Goal: Transaction & Acquisition: Purchase product/service

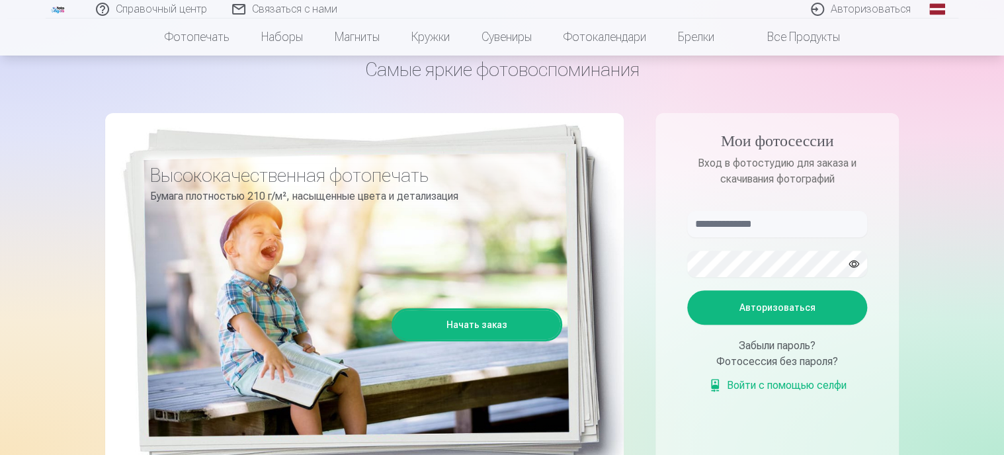
scroll to position [66, 0]
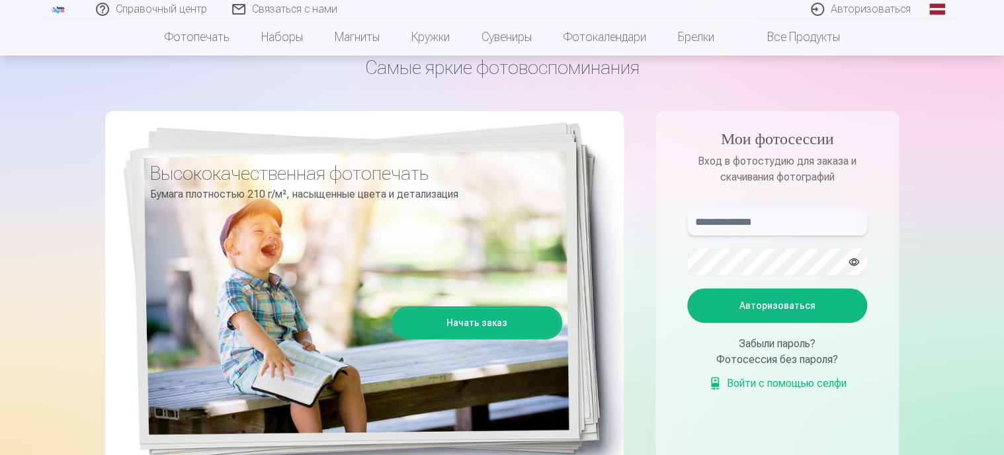
click at [797, 224] on input "text" at bounding box center [777, 222] width 180 height 26
type input "**********"
click at [856, 259] on button "button" at bounding box center [853, 261] width 25 height 25
click at [766, 303] on font "Авторизоваться" at bounding box center [777, 305] width 76 height 11
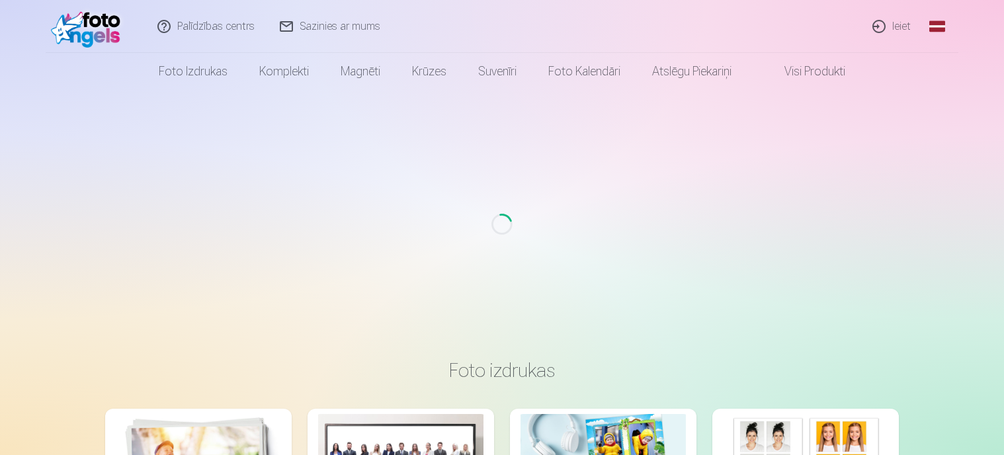
scroll to position [66, 0]
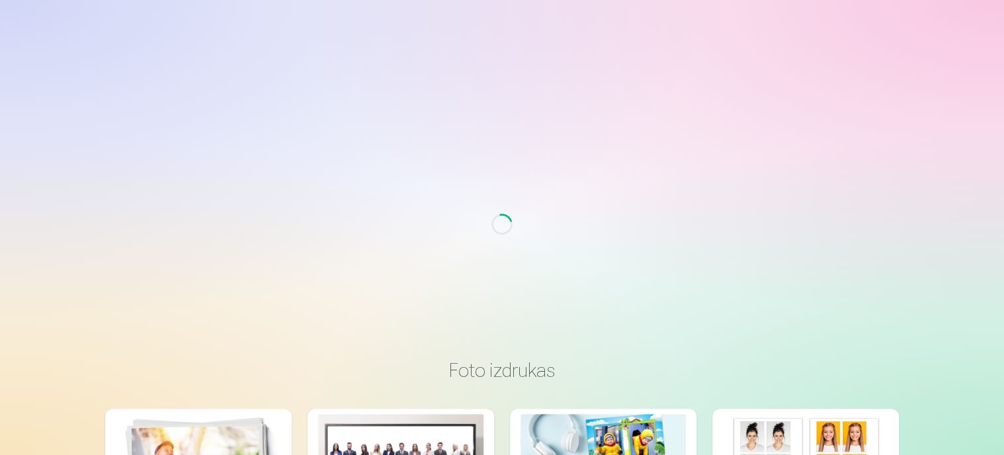
click at [661, 179] on div "Loading..." at bounding box center [501, 224] width 993 height 268
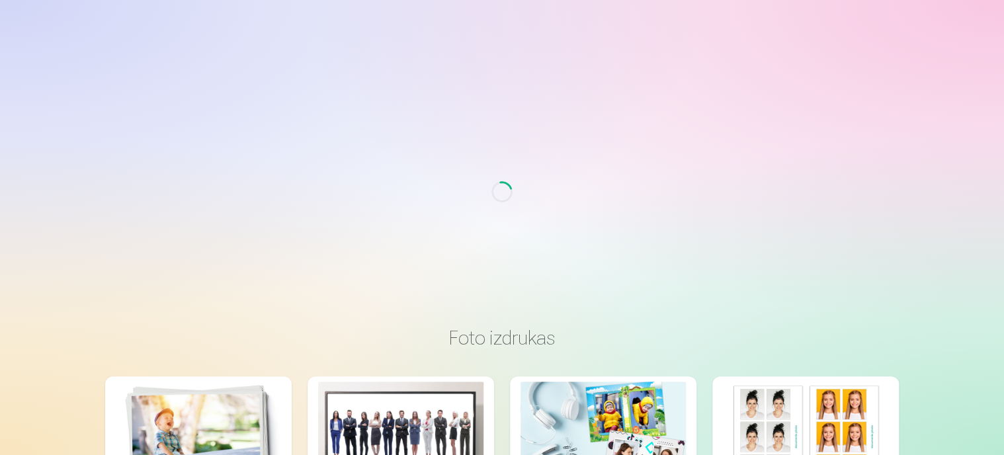
scroll to position [264, 0]
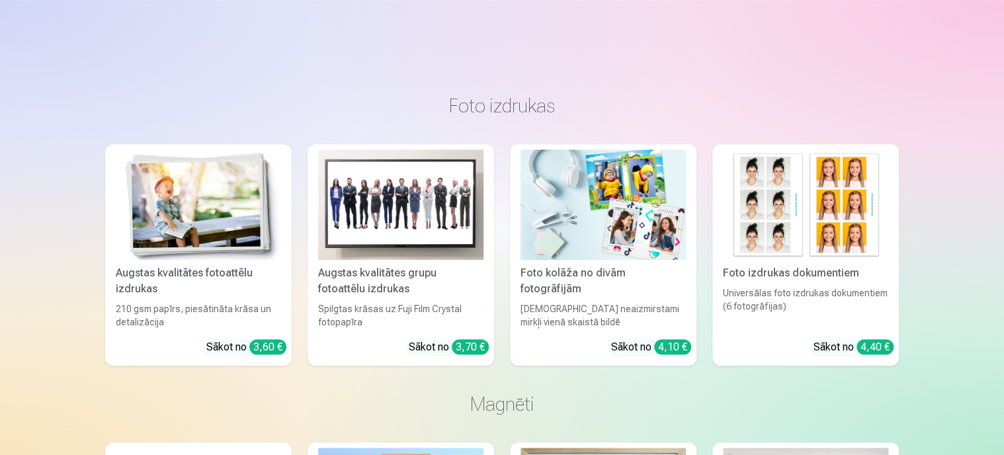
click at [506, 107] on h3 "Foto izdrukas" at bounding box center [502, 106] width 772 height 24
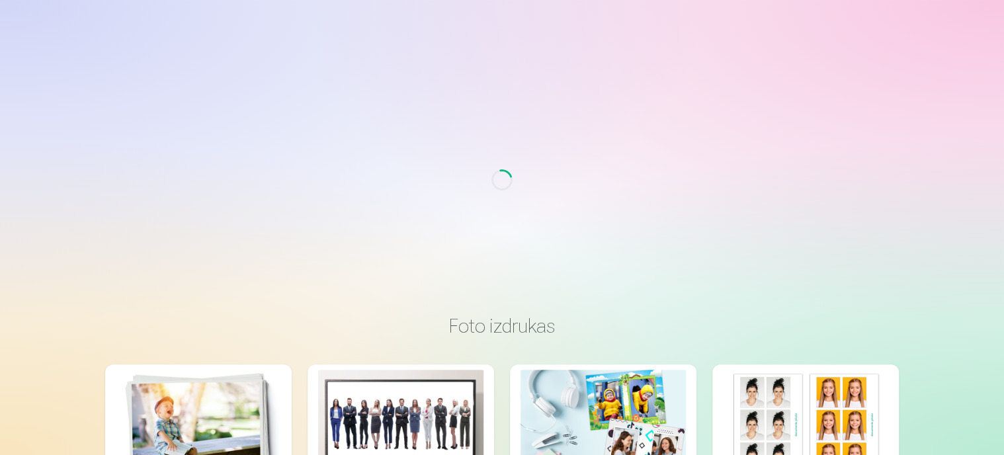
scroll to position [0, 0]
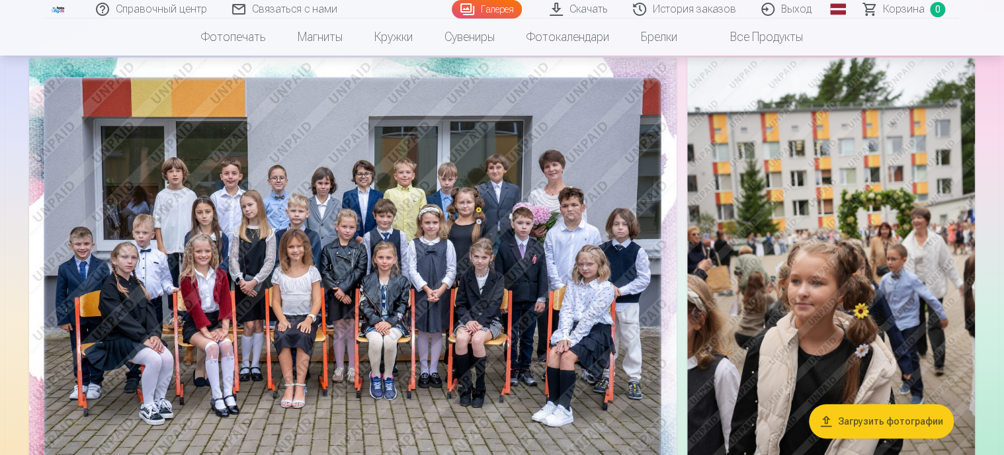
scroll to position [132, 0]
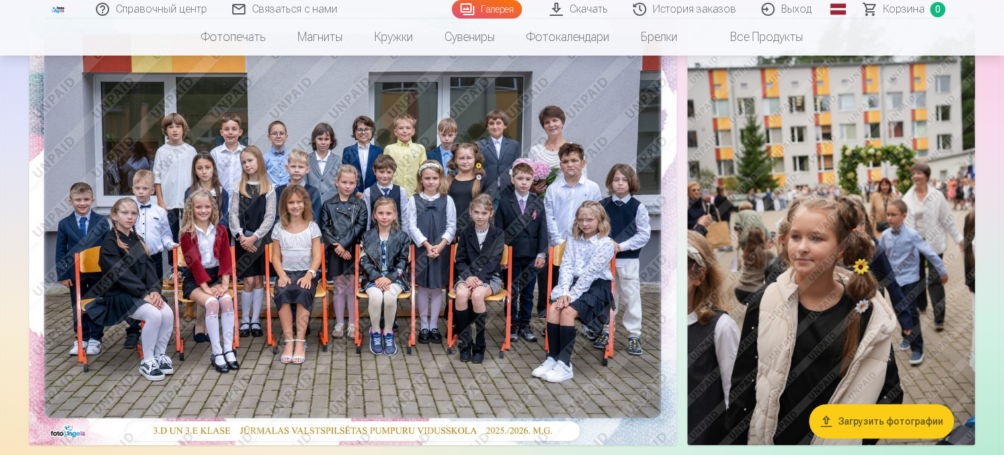
click at [372, 187] on img at bounding box center [352, 229] width 647 height 432
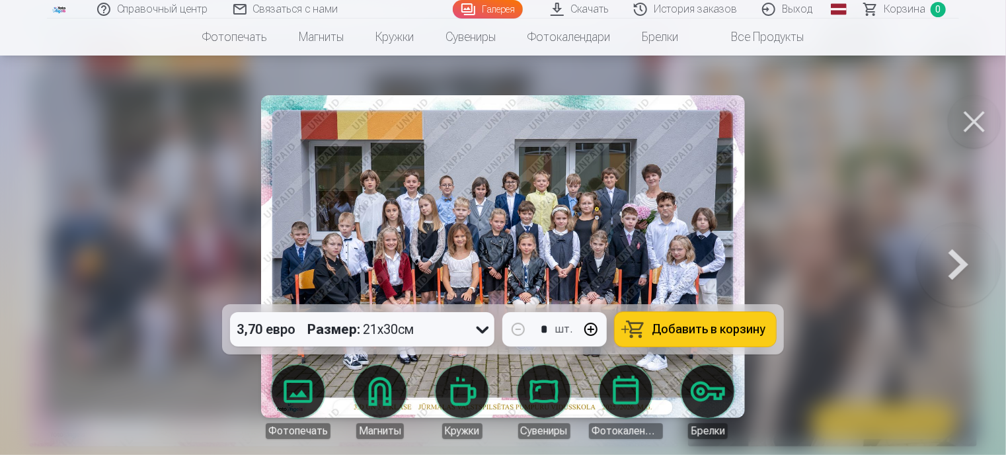
click at [971, 120] on button at bounding box center [974, 121] width 53 height 53
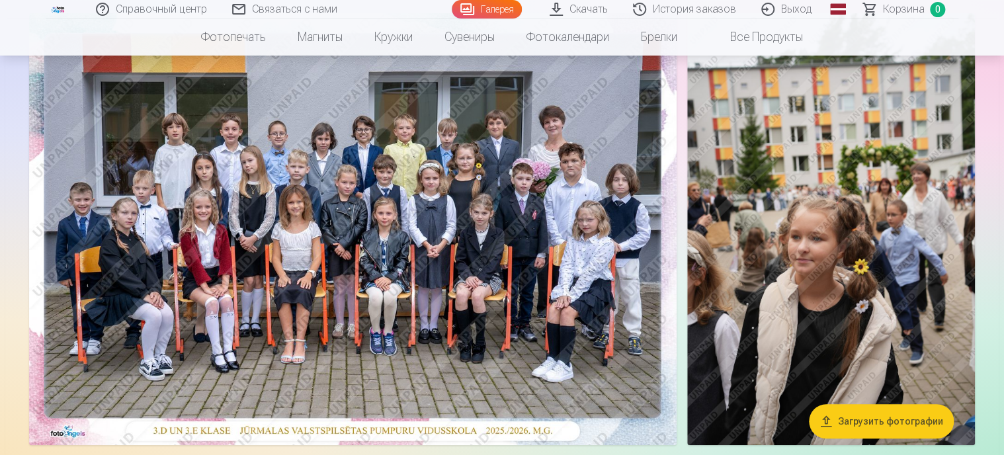
scroll to position [132, 0]
click at [439, 161] on img at bounding box center [352, 229] width 647 height 432
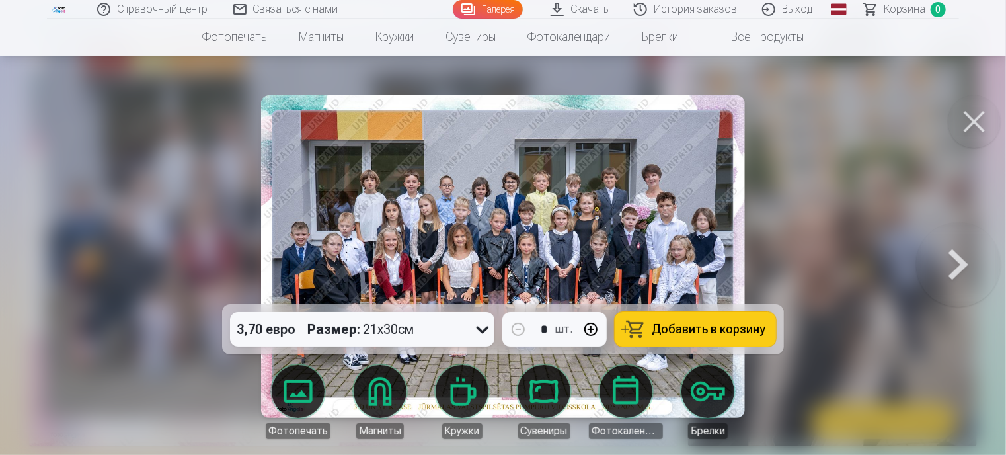
click at [586, 323] on button "button" at bounding box center [591, 329] width 32 height 32
click at [672, 323] on font "Добавить в корзину" at bounding box center [709, 329] width 114 height 14
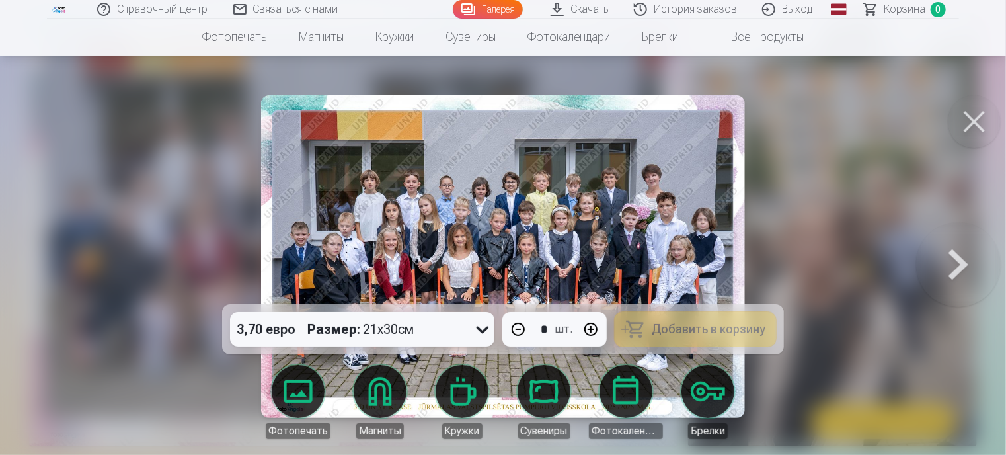
type input "*"
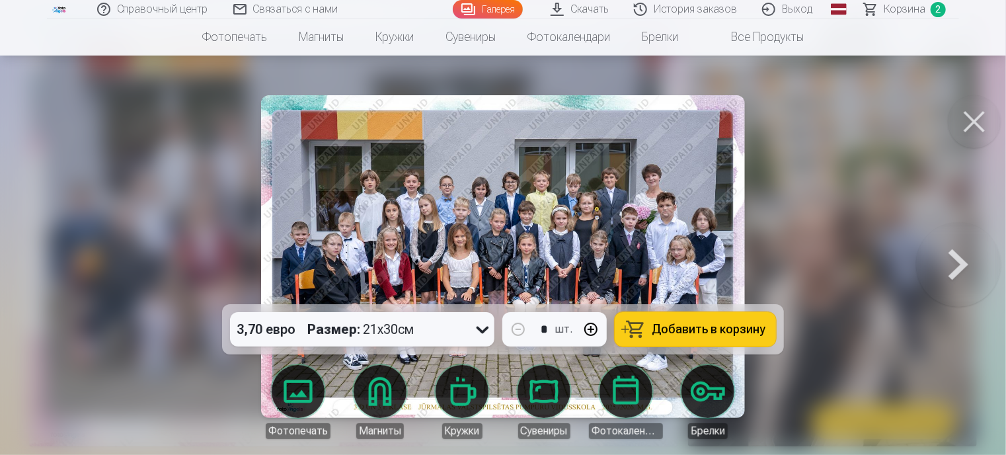
click at [969, 125] on button at bounding box center [974, 121] width 53 height 53
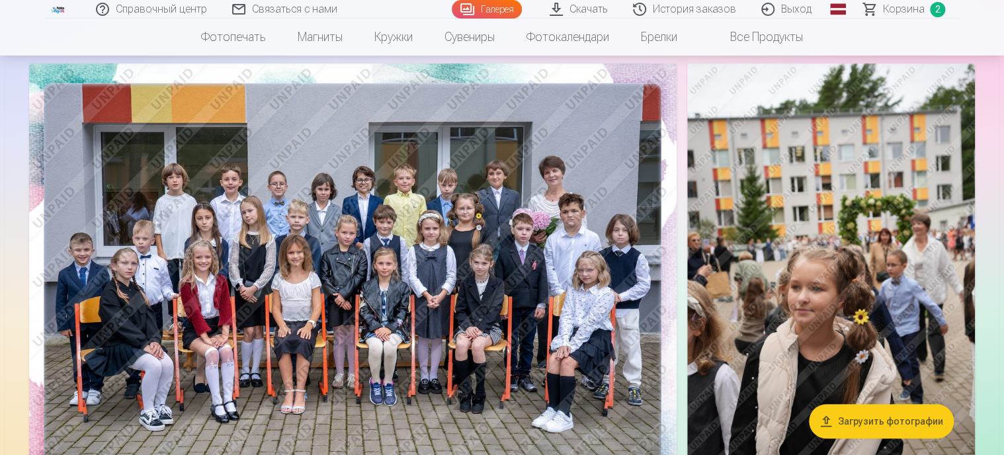
scroll to position [66, 0]
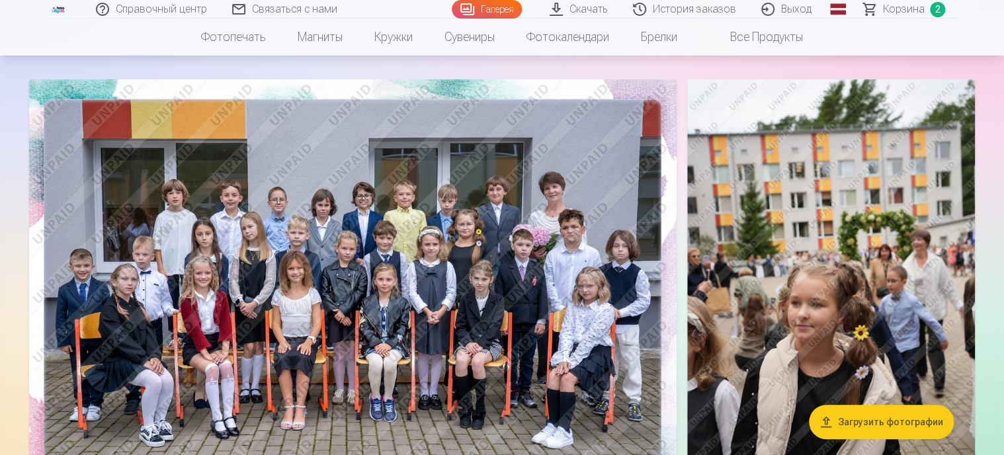
click at [846, 272] on img at bounding box center [831, 295] width 288 height 432
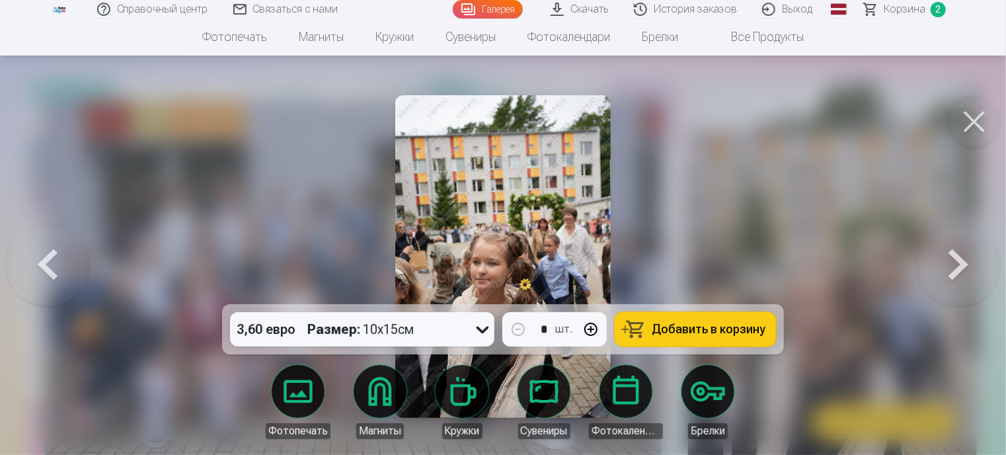
click at [672, 329] on font "Добавить в корзину" at bounding box center [709, 329] width 114 height 14
click at [976, 120] on button at bounding box center [974, 121] width 53 height 53
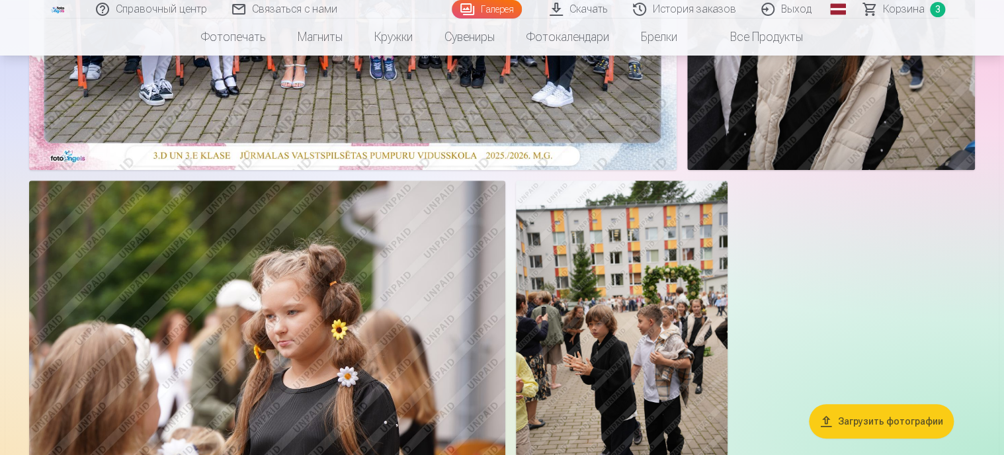
scroll to position [463, 0]
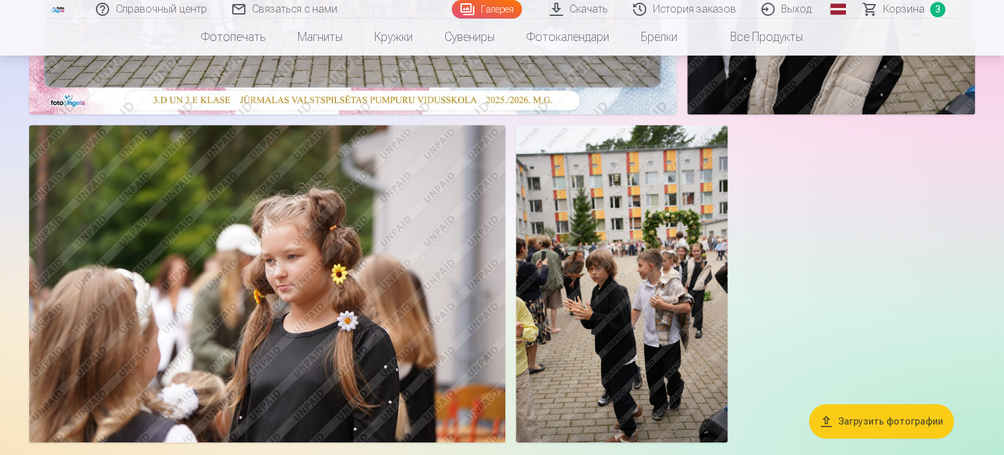
click at [365, 272] on img at bounding box center [267, 283] width 476 height 317
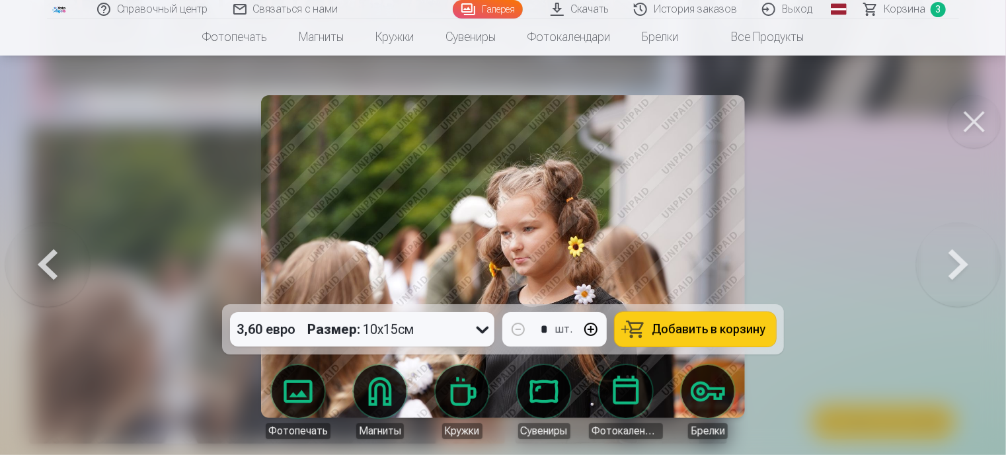
click at [485, 327] on icon at bounding box center [482, 329] width 21 height 21
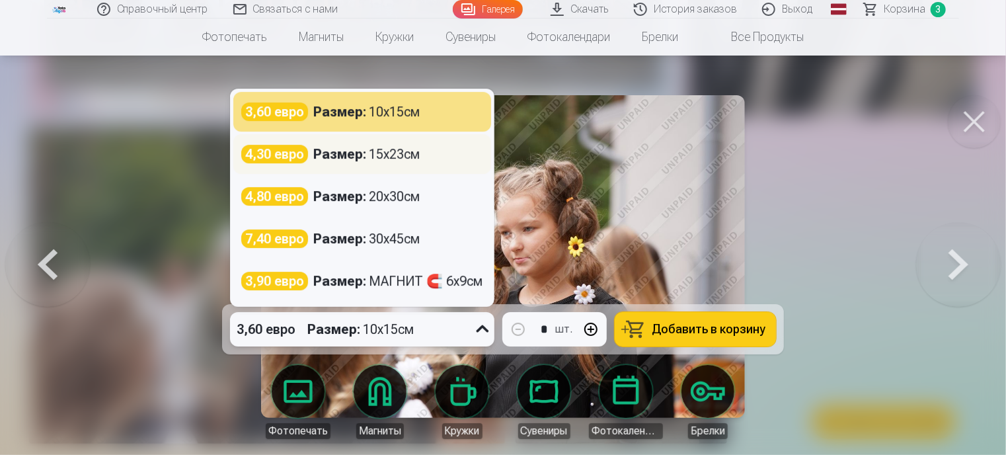
click at [427, 145] on div "4,30 евро Размер : 15x23см" at bounding box center [362, 154] width 242 height 19
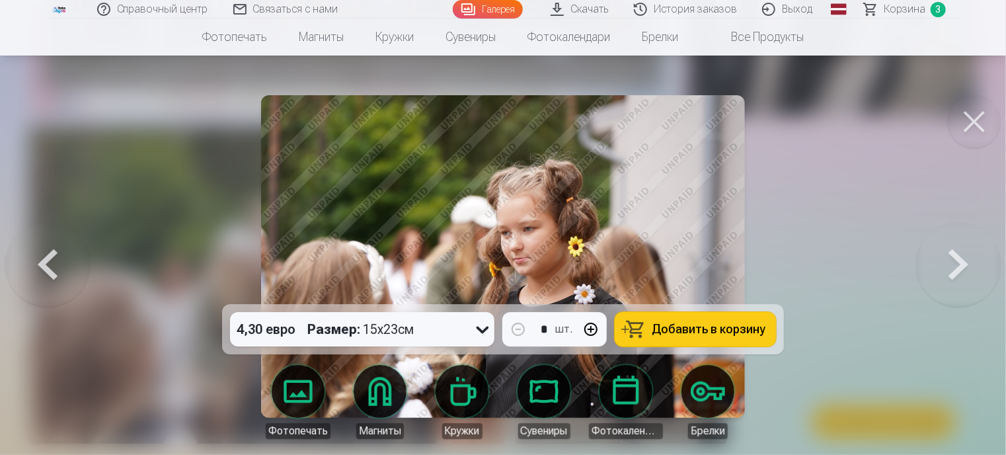
click at [658, 330] on font "Добавить в корзину" at bounding box center [709, 329] width 114 height 14
click at [961, 118] on button at bounding box center [974, 121] width 53 height 53
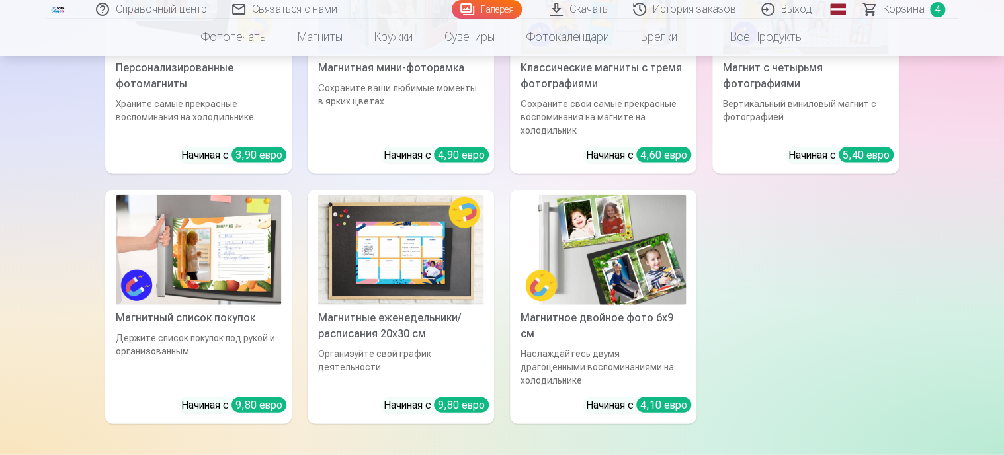
scroll to position [1454, 0]
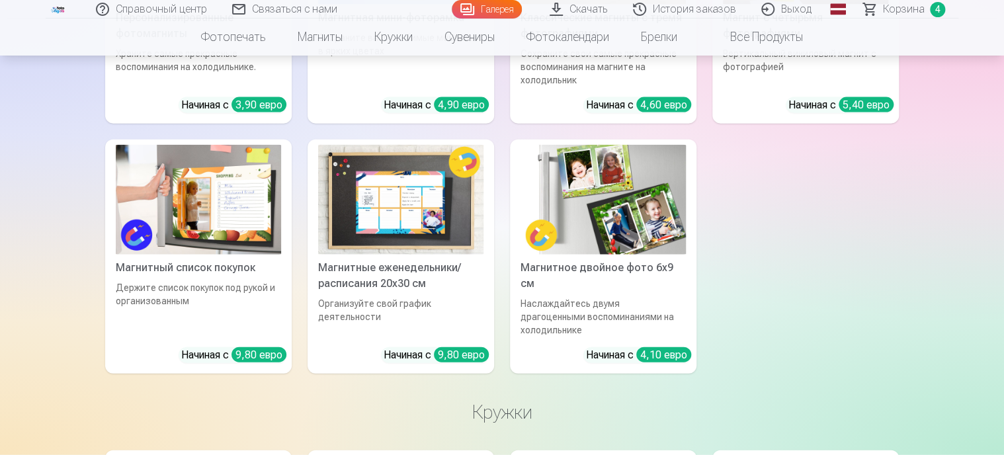
click at [223, 204] on img at bounding box center [198, 200] width 165 height 110
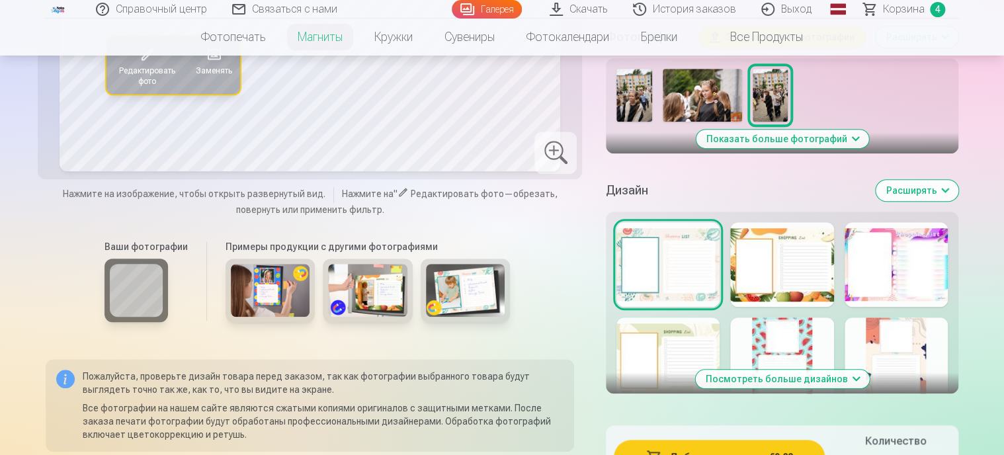
scroll to position [397, 0]
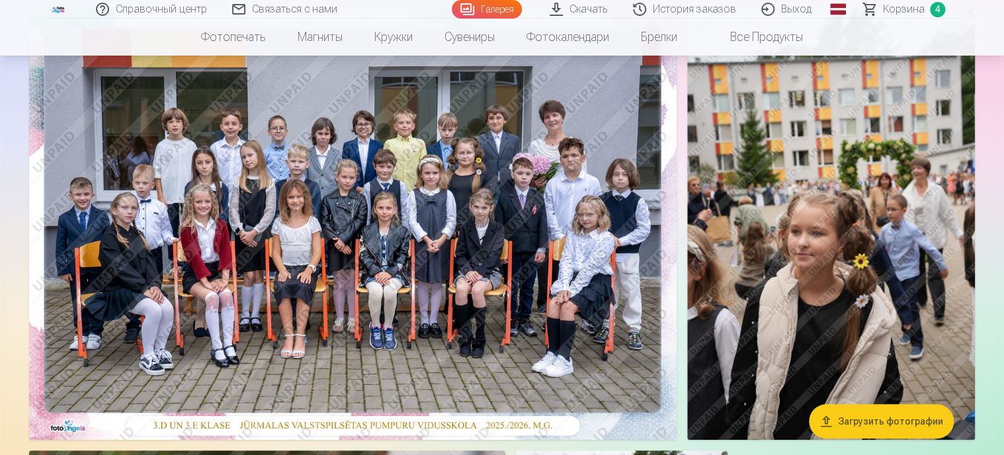
scroll to position [132, 0]
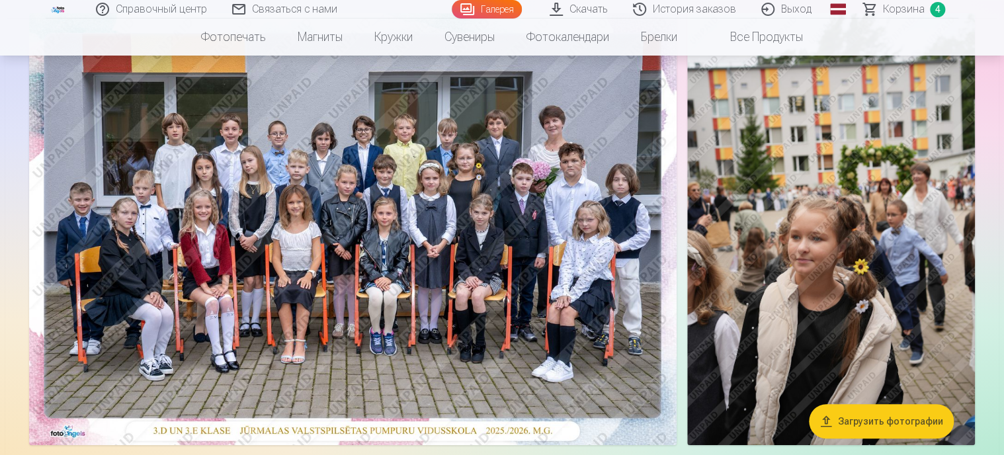
click at [485, 243] on img at bounding box center [352, 229] width 647 height 432
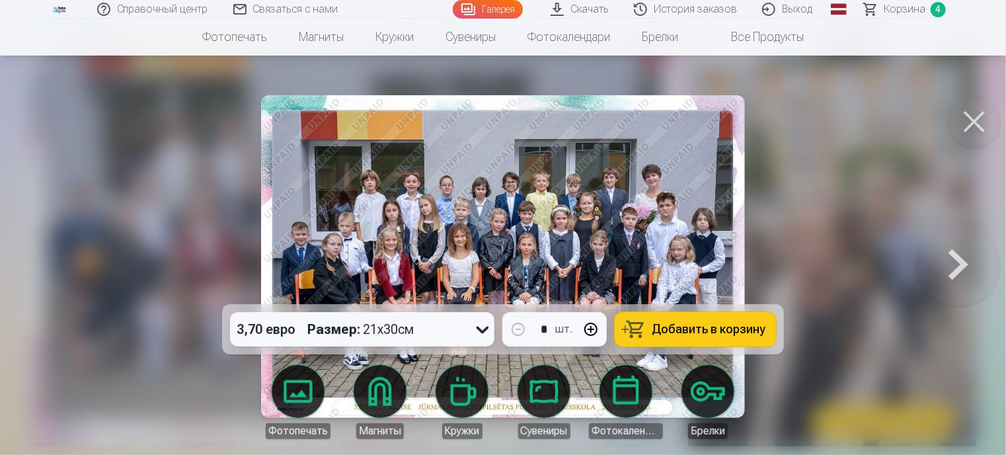
click at [980, 121] on button at bounding box center [974, 121] width 53 height 53
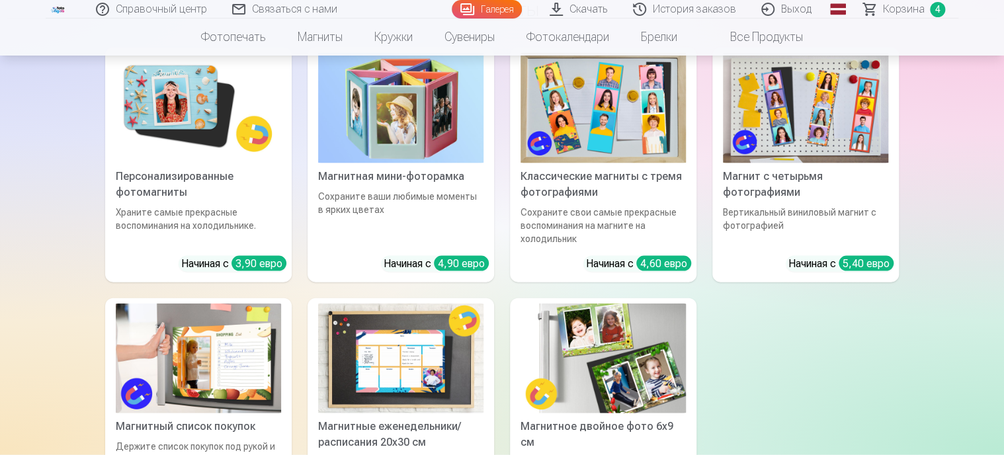
scroll to position [1322, 0]
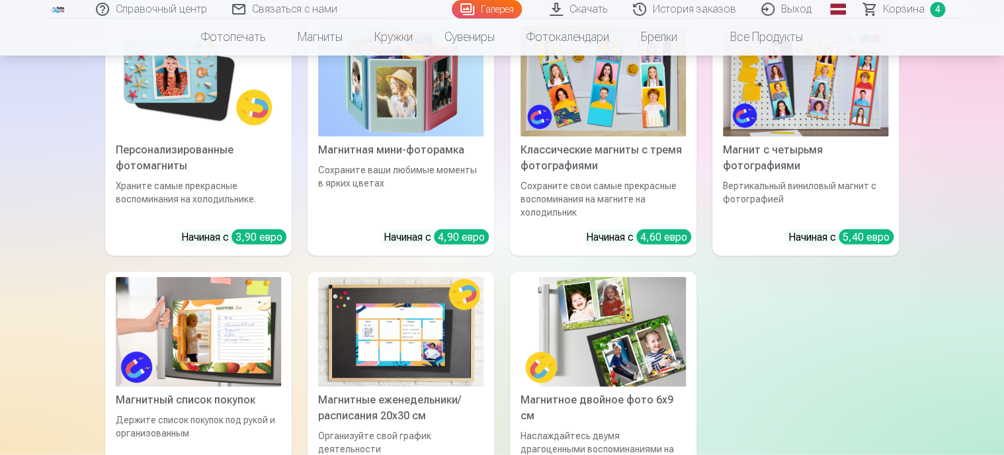
click at [202, 335] on img at bounding box center [198, 332] width 165 height 110
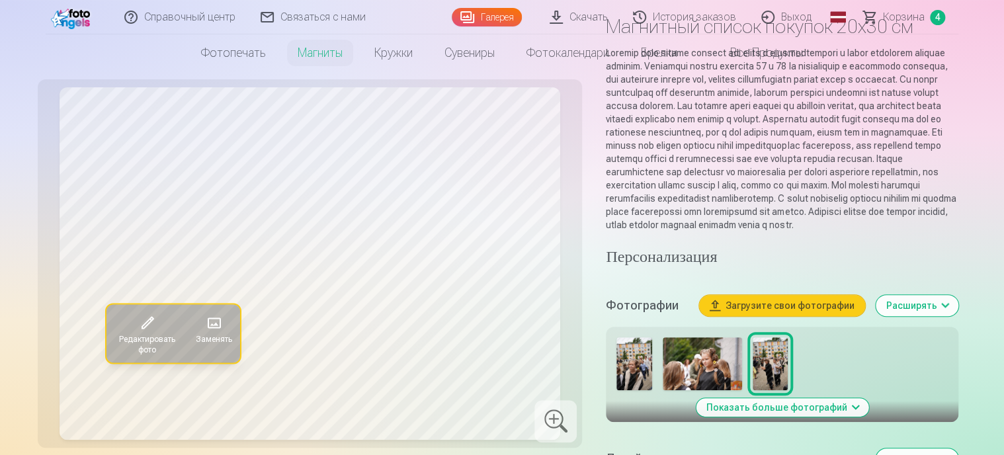
scroll to position [132, 0]
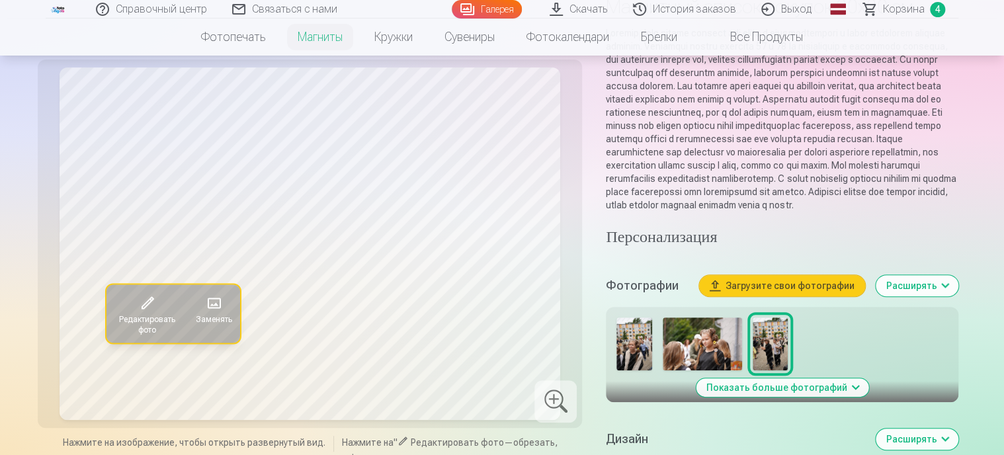
click at [674, 364] on img at bounding box center [701, 343] width 79 height 53
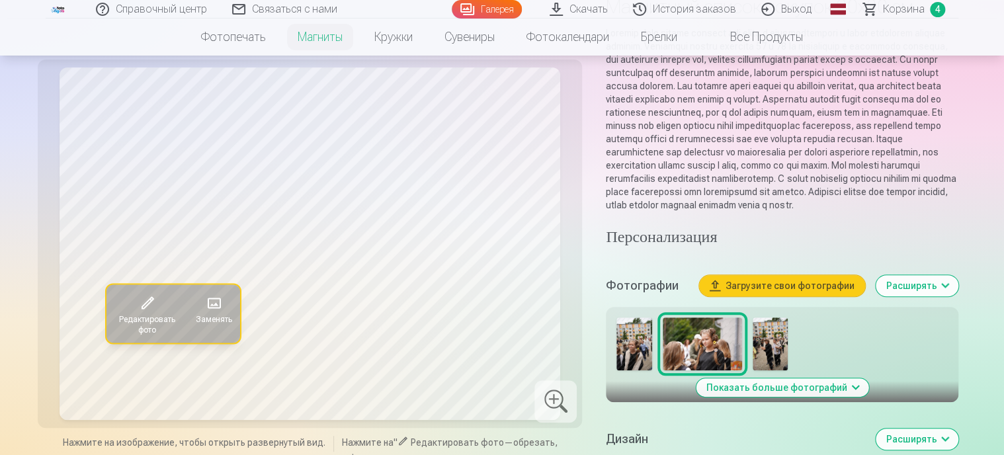
click at [629, 364] on img at bounding box center [633, 343] width 35 height 53
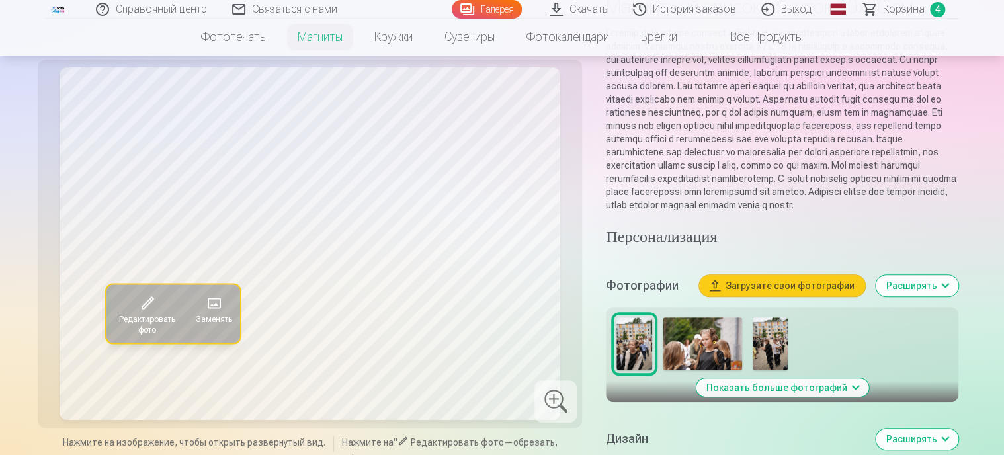
click at [680, 357] on img at bounding box center [701, 343] width 79 height 53
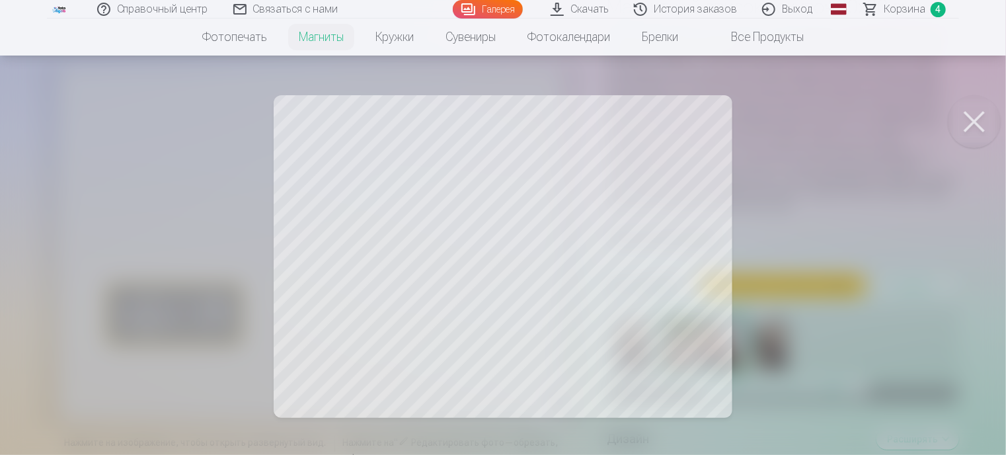
click at [992, 145] on body "Справочный центр Связаться с нами Галерея Скачать История заказов Выход Глобаль…" at bounding box center [503, 95] width 1006 height 455
click at [965, 115] on button at bounding box center [974, 121] width 53 height 53
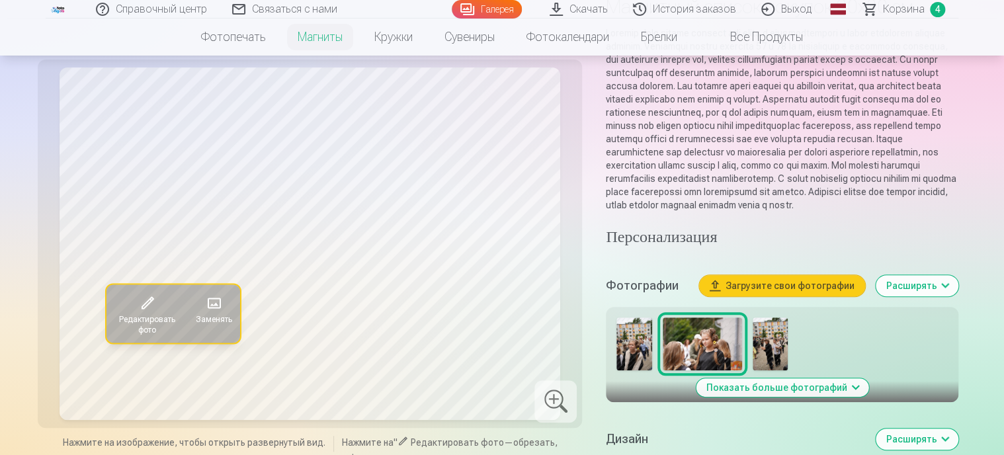
click at [754, 349] on img at bounding box center [769, 343] width 35 height 53
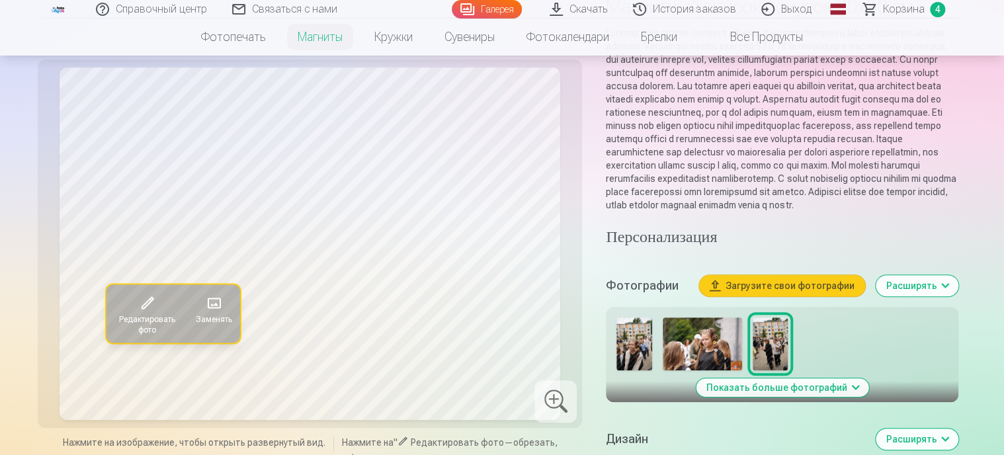
click at [629, 366] on img at bounding box center [633, 343] width 35 height 53
click at [715, 356] on img at bounding box center [701, 343] width 79 height 53
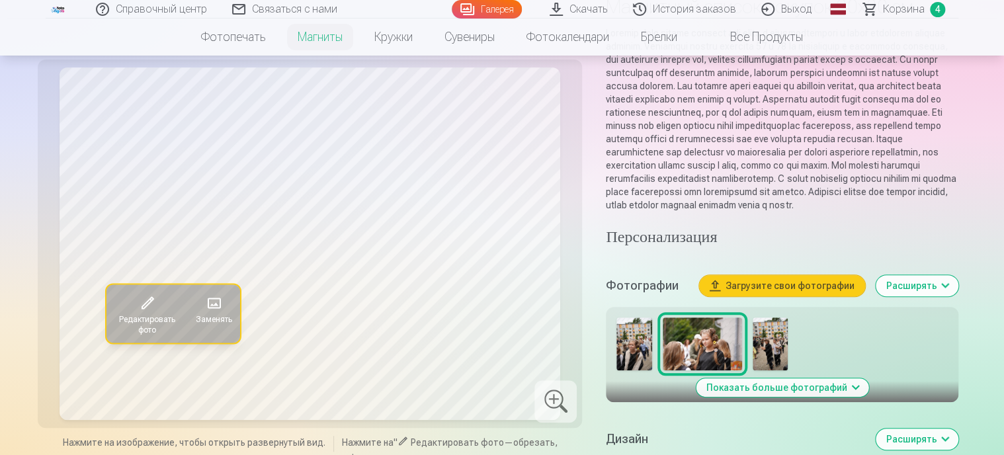
click at [650, 360] on img at bounding box center [633, 343] width 35 height 53
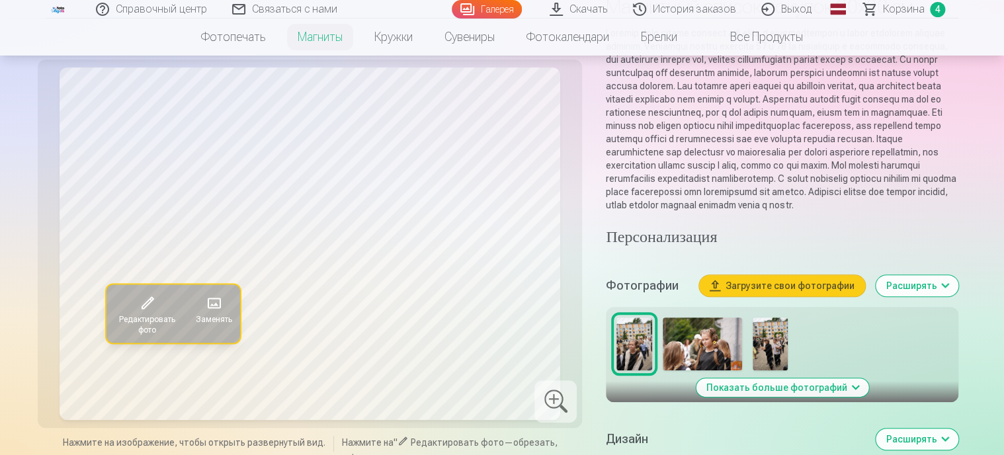
click at [705, 361] on img at bounding box center [701, 343] width 79 height 53
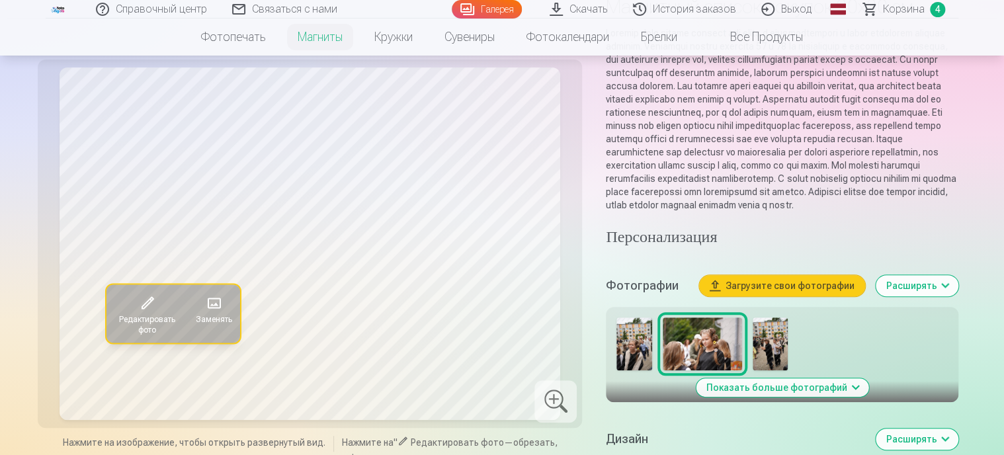
click at [790, 346] on div at bounding box center [782, 343] width 342 height 63
click at [762, 358] on img at bounding box center [769, 343] width 35 height 53
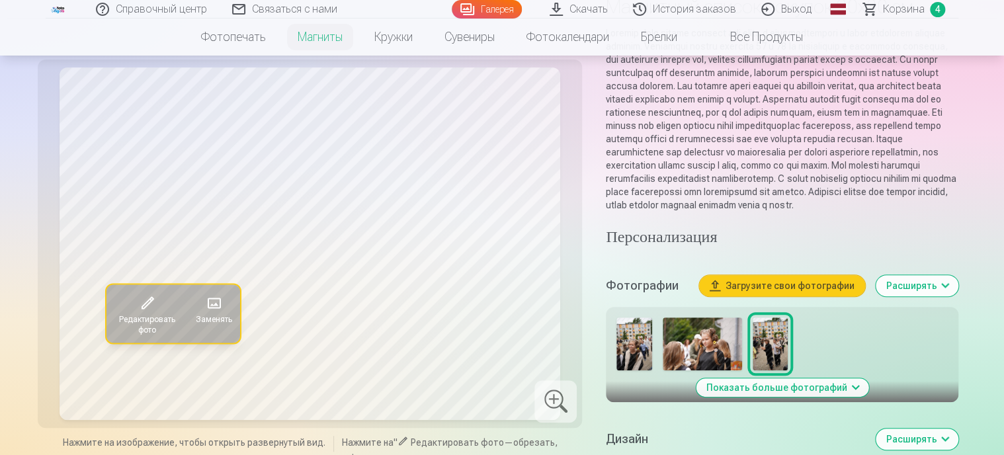
click at [703, 362] on img at bounding box center [701, 343] width 79 height 53
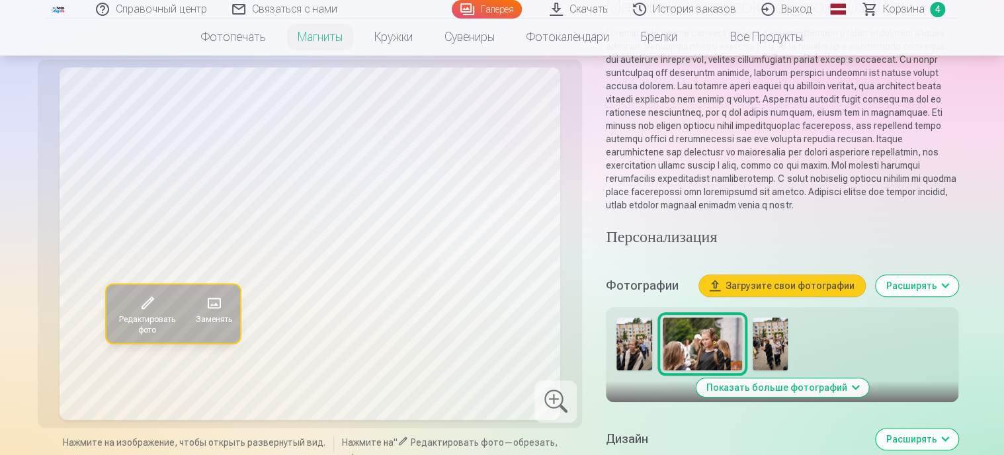
click at [147, 332] on font "Редактировать фото" at bounding box center [147, 324] width 56 height 20
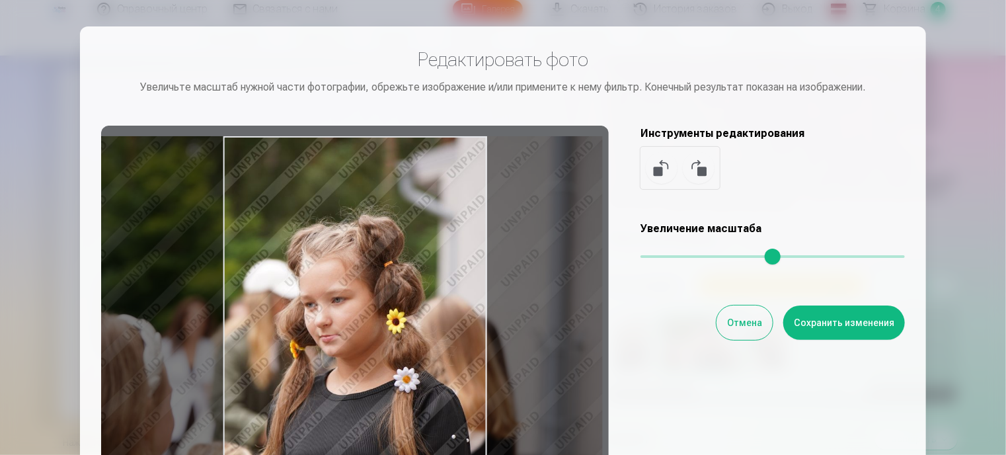
drag, startPoint x: 224, startPoint y: 333, endPoint x: 176, endPoint y: 334, distance: 48.3
click at [176, 334] on div at bounding box center [355, 333] width 508 height 415
click at [701, 163] on button at bounding box center [699, 168] width 32 height 32
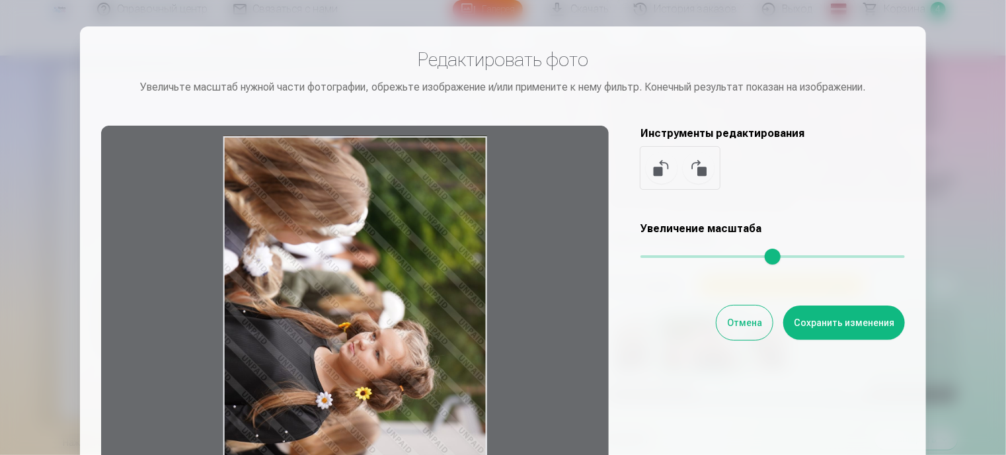
click at [665, 169] on button at bounding box center [662, 168] width 32 height 32
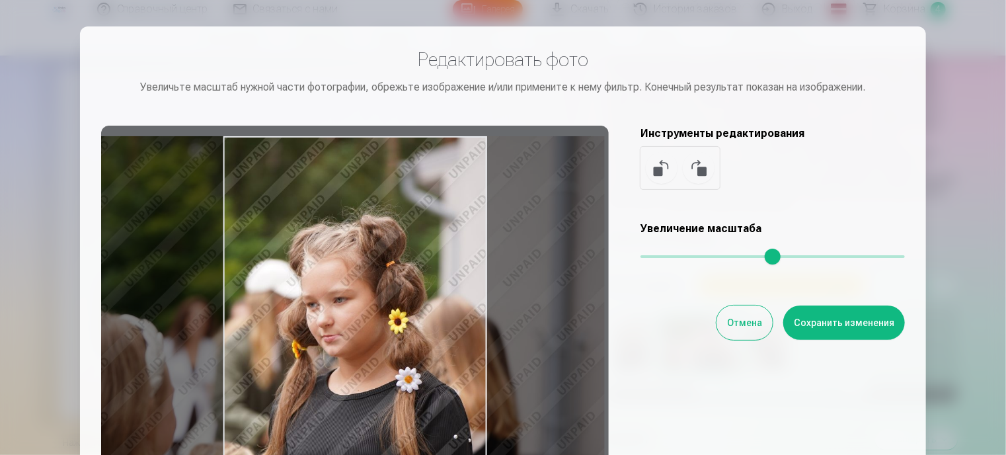
drag, startPoint x: 303, startPoint y: 346, endPoint x: 257, endPoint y: 351, distance: 46.5
click at [257, 351] on div at bounding box center [355, 333] width 508 height 415
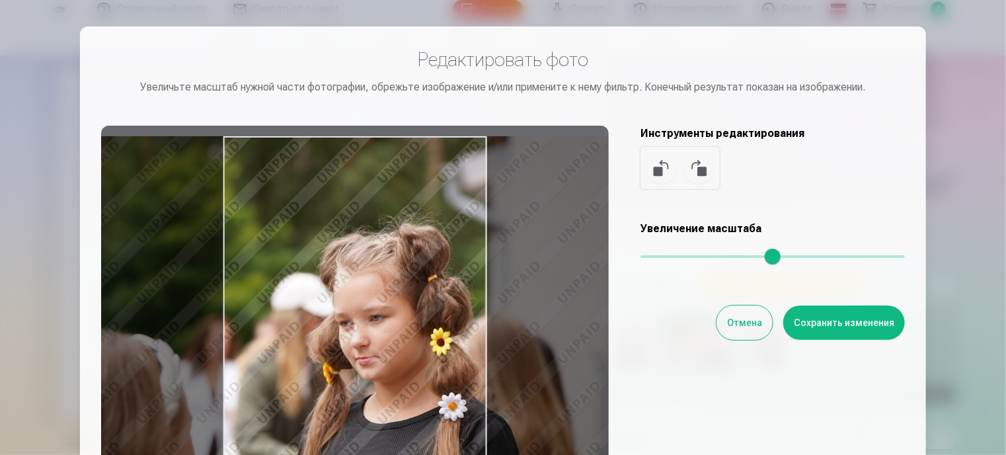
drag, startPoint x: 649, startPoint y: 260, endPoint x: 672, endPoint y: 262, distance: 23.8
click at [672, 258] on input "range" at bounding box center [773, 256] width 264 height 3
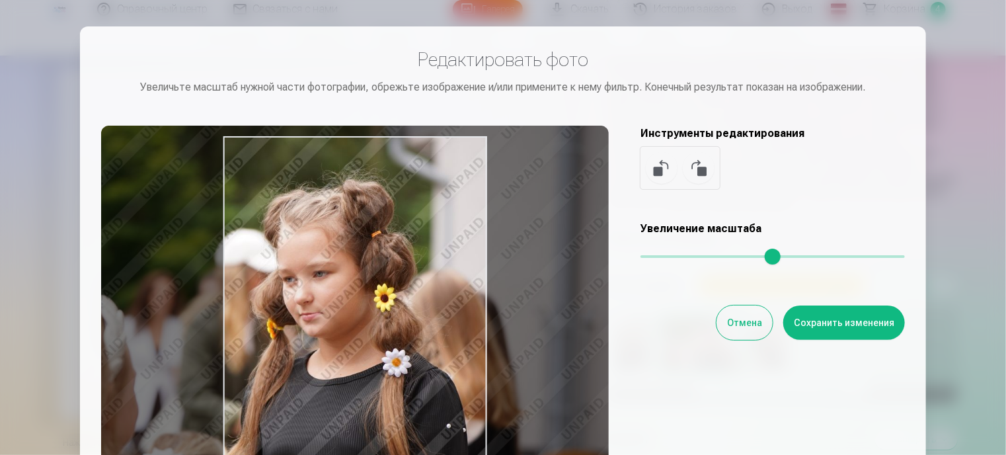
drag, startPoint x: 561, startPoint y: 306, endPoint x: 505, endPoint y: 218, distance: 104.4
click at [505, 218] on div at bounding box center [355, 333] width 508 height 415
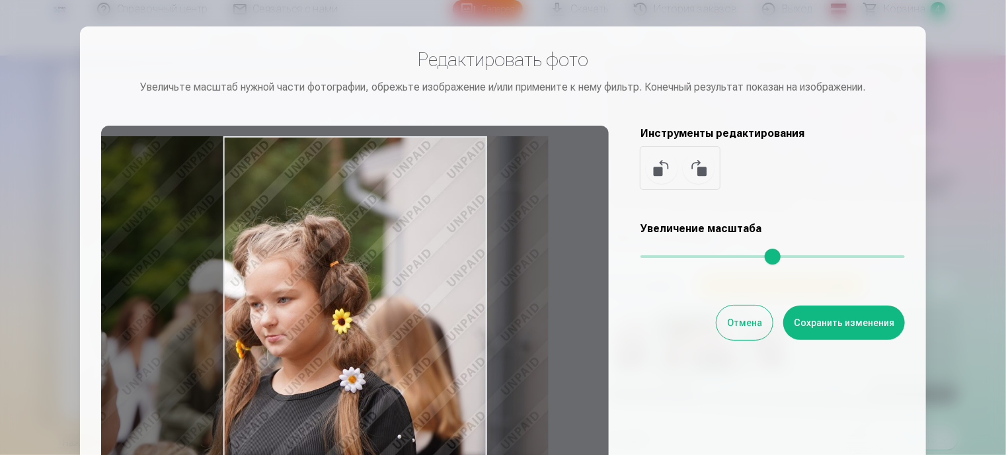
drag, startPoint x: 674, startPoint y: 251, endPoint x: 618, endPoint y: 275, distance: 61.0
click at [641, 258] on input "range" at bounding box center [773, 256] width 264 height 3
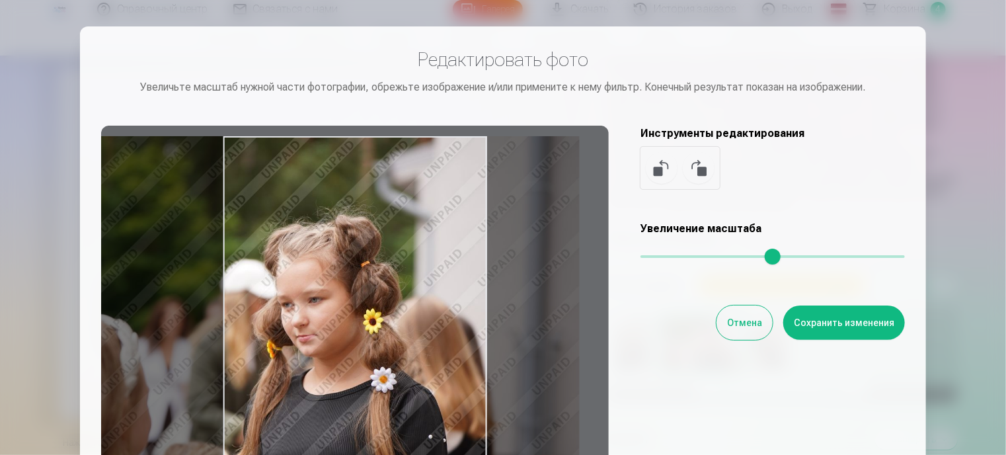
drag, startPoint x: 598, startPoint y: 282, endPoint x: 629, endPoint y: 286, distance: 31.3
click at [629, 286] on div "Редактировать фото Увеличьте масштаб нужной части фотографии, обрежьте изображе…" at bounding box center [503, 294] width 804 height 493
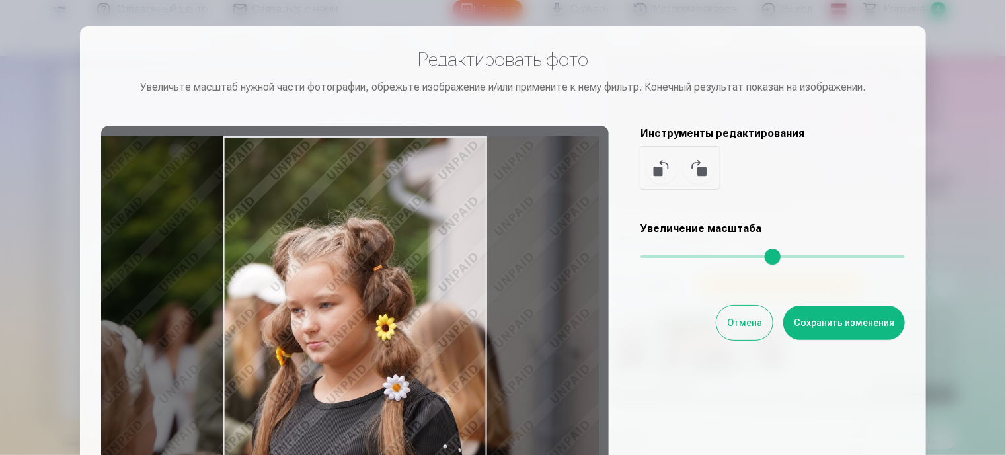
drag, startPoint x: 647, startPoint y: 261, endPoint x: 655, endPoint y: 261, distance: 7.9
click at [655, 258] on input "range" at bounding box center [773, 256] width 264 height 3
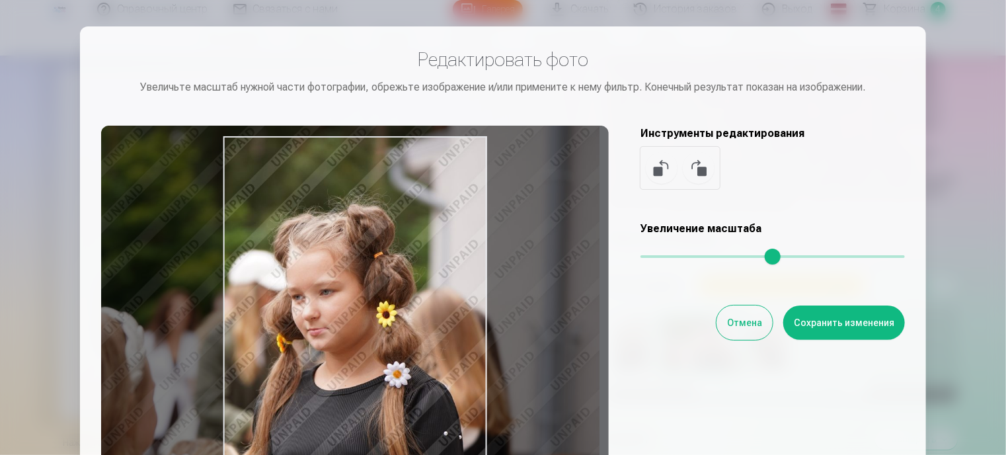
drag, startPoint x: 560, startPoint y: 312, endPoint x: 561, endPoint y: 259, distance: 53.6
click at [561, 259] on div at bounding box center [355, 333] width 508 height 415
type input "****"
click at [748, 325] on font "Отмена" at bounding box center [744, 322] width 35 height 11
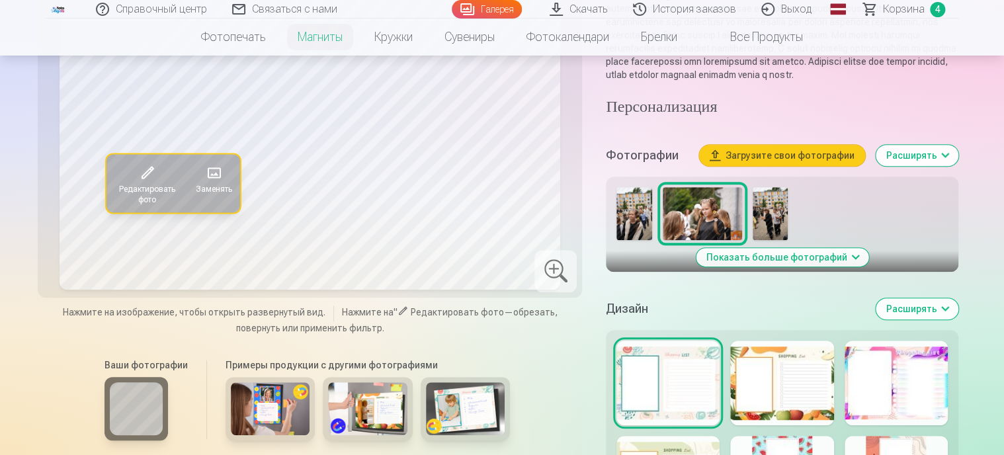
scroll to position [264, 0]
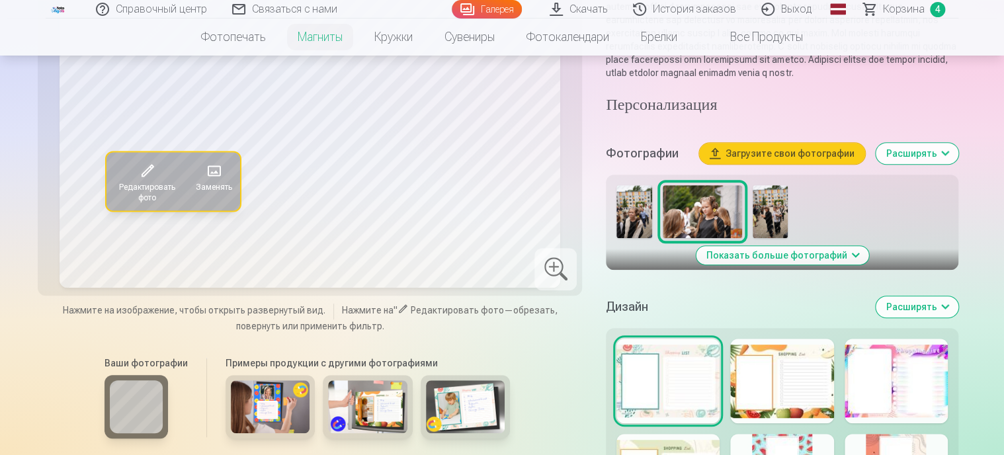
click at [785, 393] on div at bounding box center [781, 381] width 103 height 85
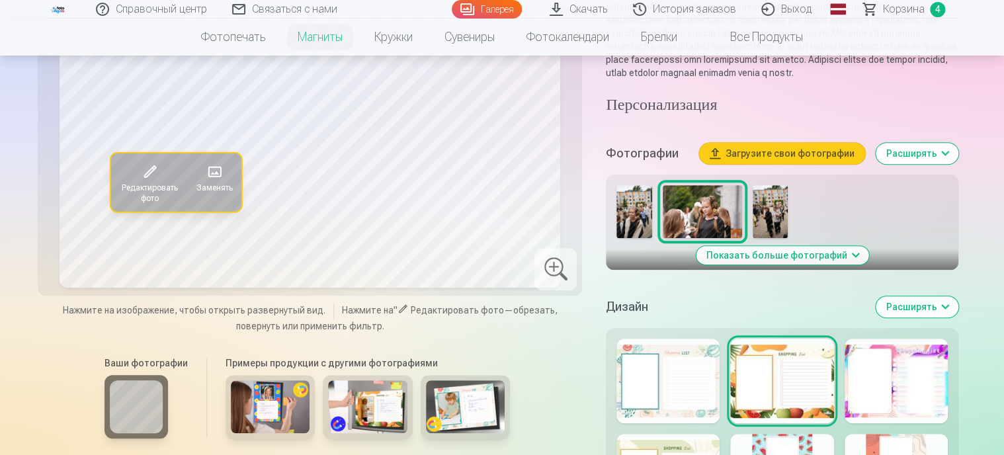
click at [699, 389] on div at bounding box center [667, 381] width 103 height 85
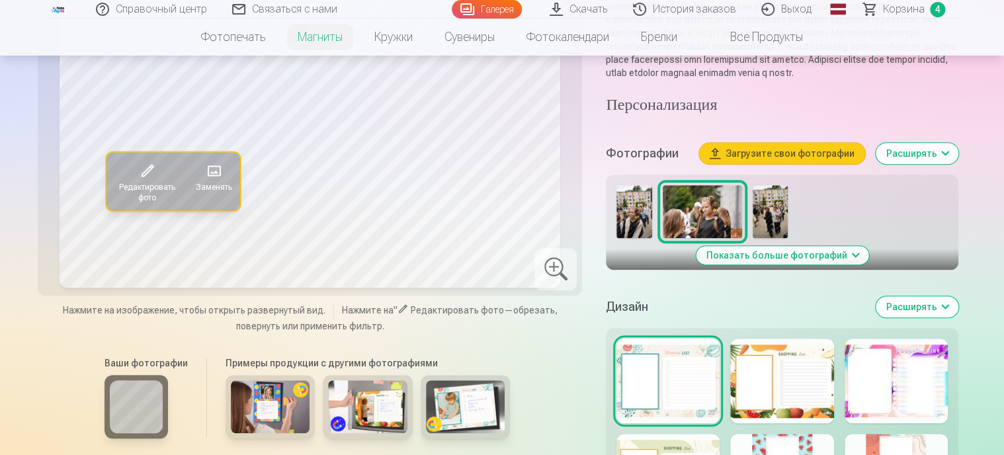
click at [910, 391] on div at bounding box center [895, 381] width 103 height 85
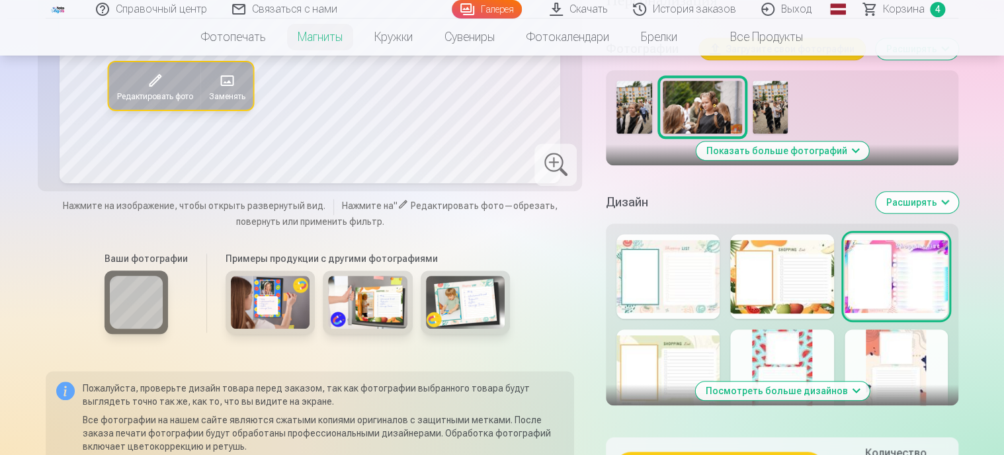
scroll to position [397, 0]
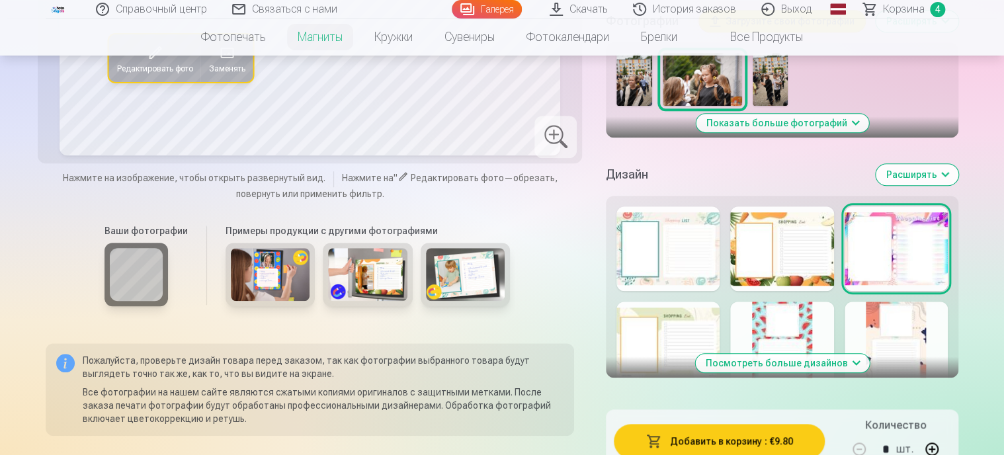
click at [812, 368] on font "Посмотреть больше дизайнов" at bounding box center [776, 363] width 142 height 11
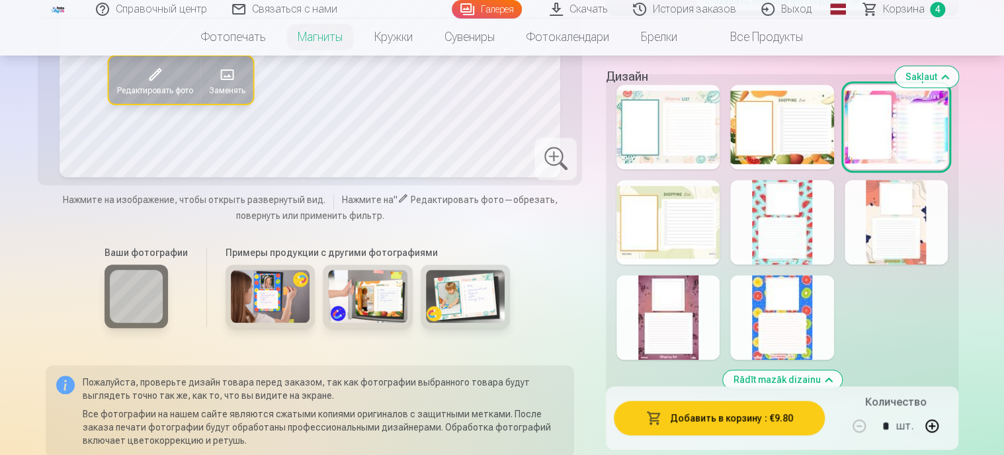
scroll to position [529, 0]
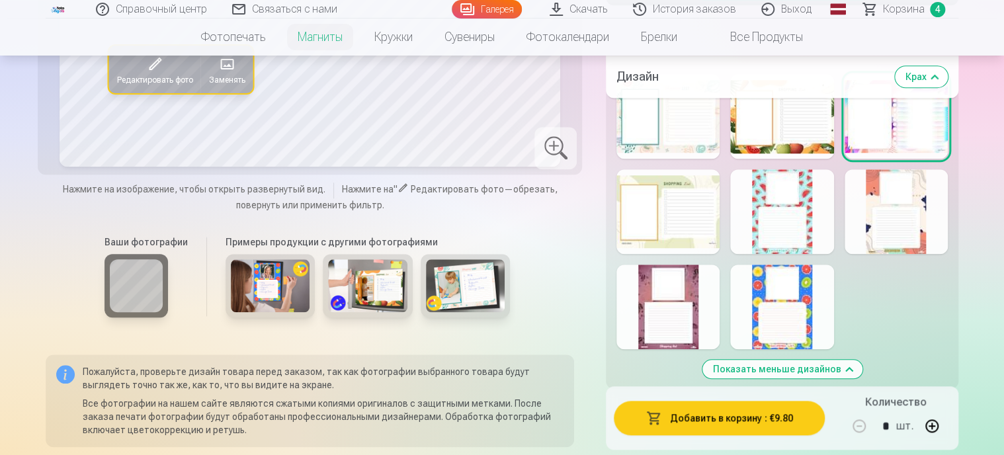
click at [795, 319] on div at bounding box center [781, 306] width 103 height 85
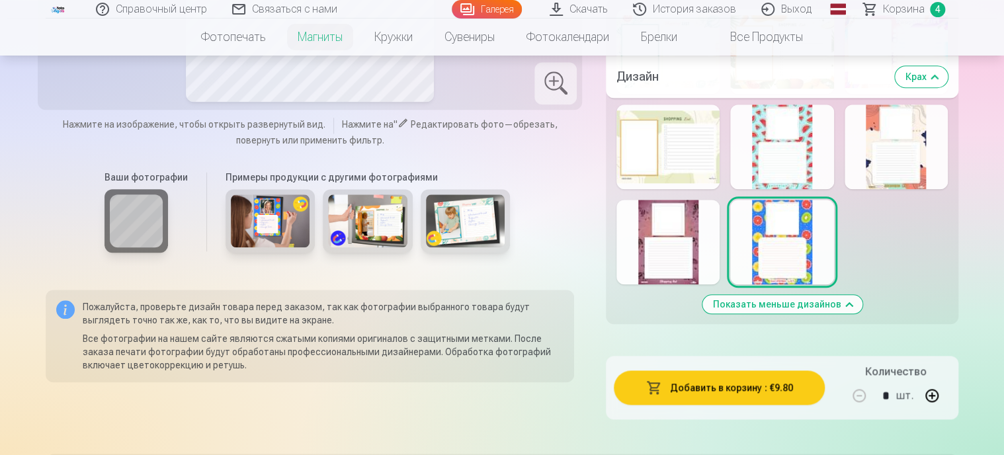
scroll to position [595, 0]
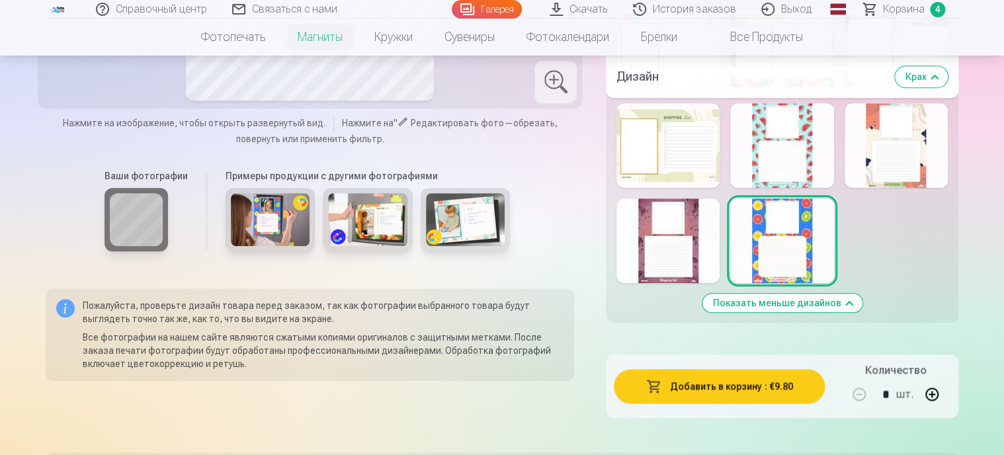
click at [674, 162] on div at bounding box center [667, 145] width 103 height 85
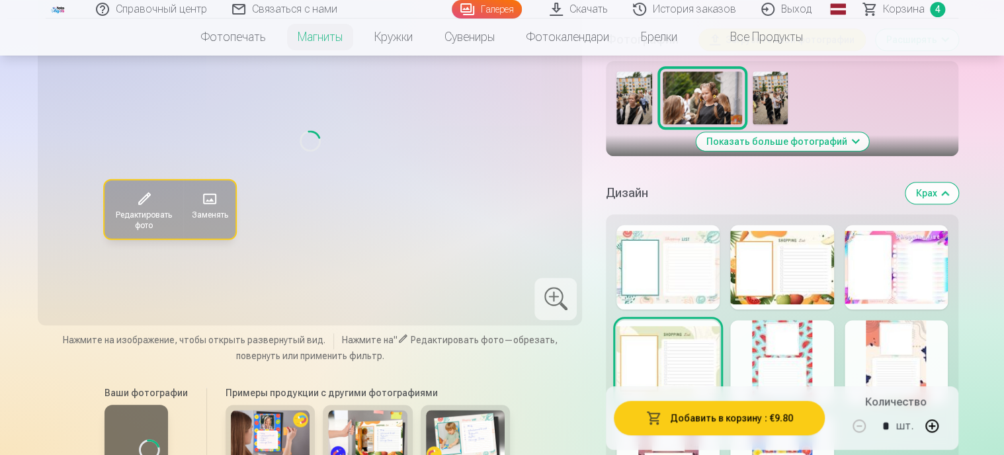
scroll to position [397, 0]
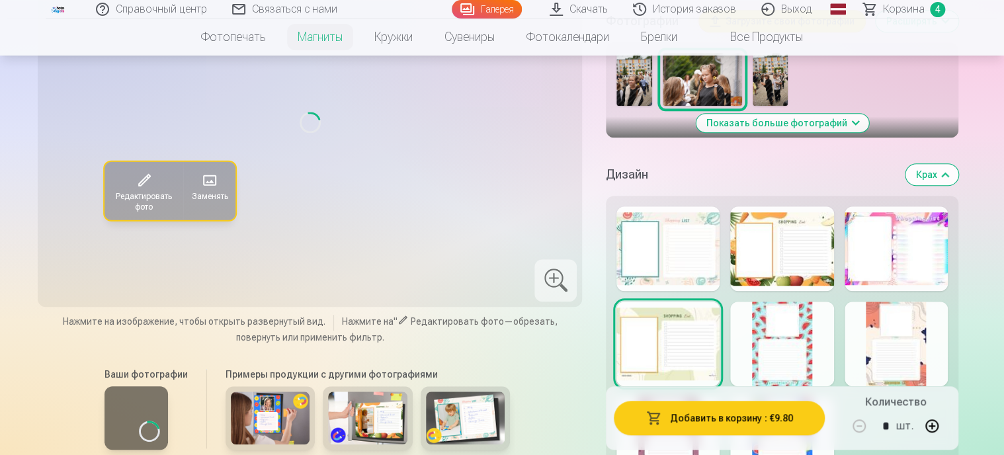
click at [676, 274] on div at bounding box center [667, 248] width 103 height 85
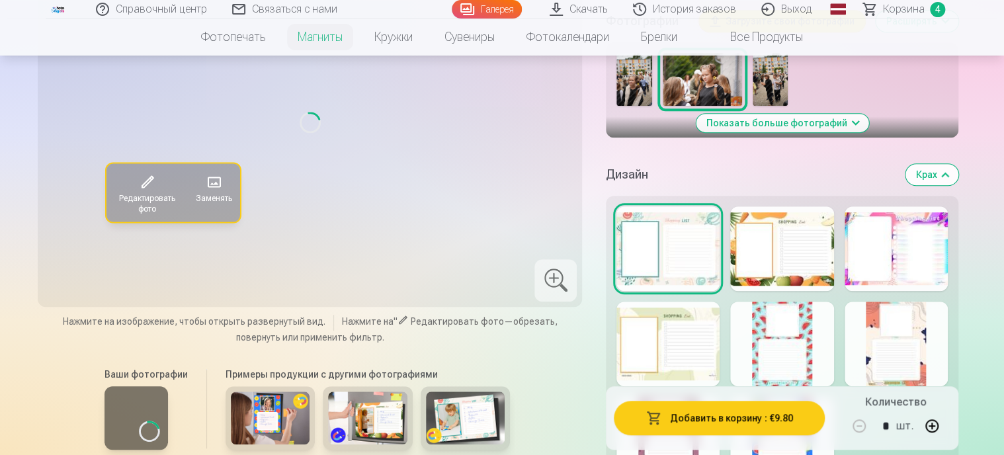
drag, startPoint x: 773, startPoint y: 265, endPoint x: 859, endPoint y: 245, distance: 88.4
click at [773, 265] on div at bounding box center [781, 248] width 103 height 85
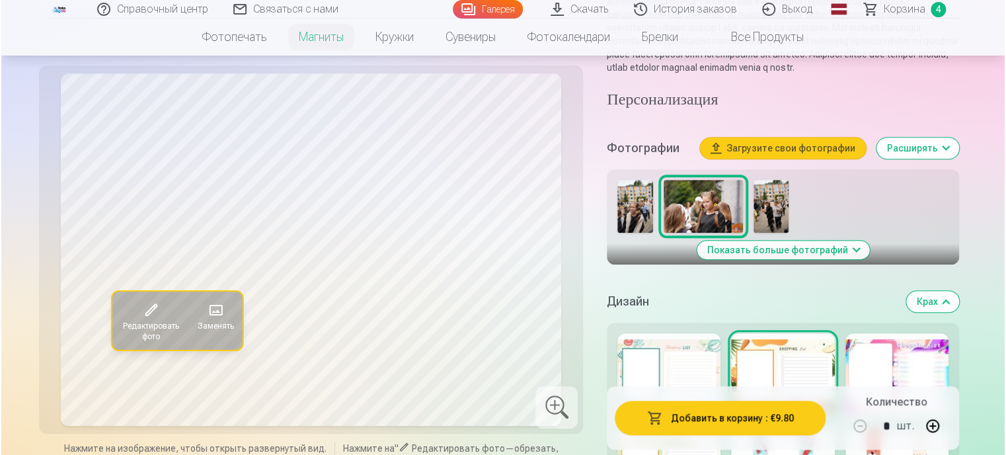
scroll to position [264, 0]
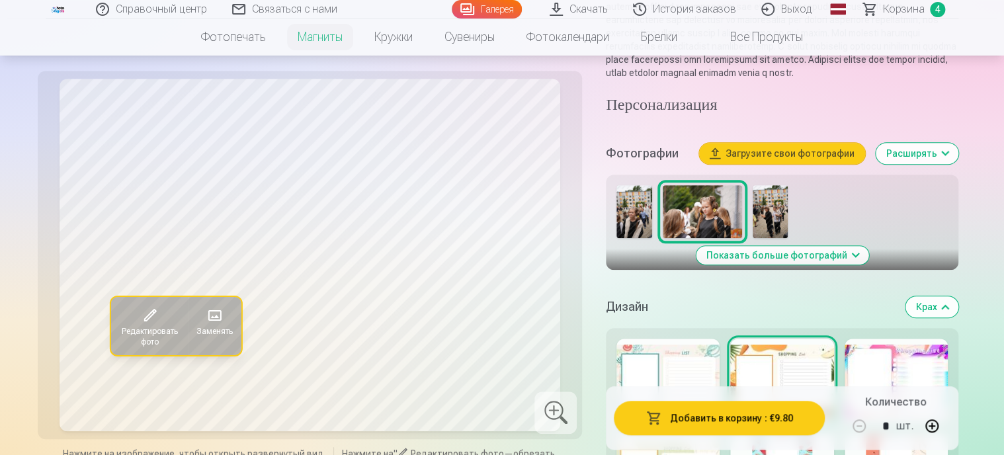
click at [152, 346] on font "Редактировать фото" at bounding box center [150, 337] width 56 height 20
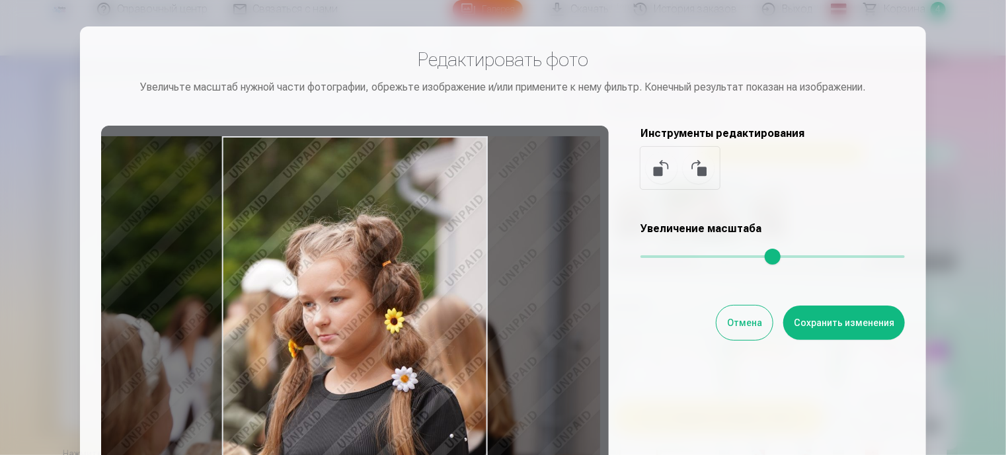
drag, startPoint x: 410, startPoint y: 266, endPoint x: 370, endPoint y: 255, distance: 41.4
click at [360, 264] on div at bounding box center [355, 333] width 508 height 415
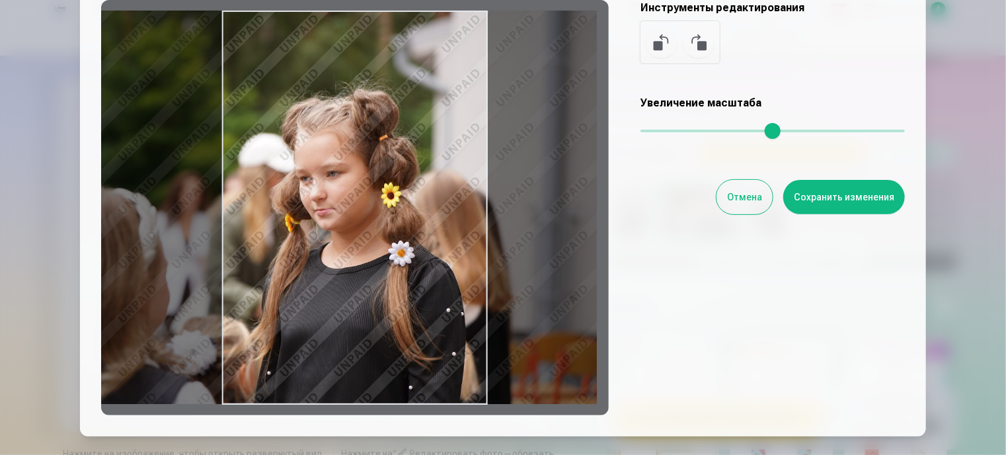
scroll to position [132, 0]
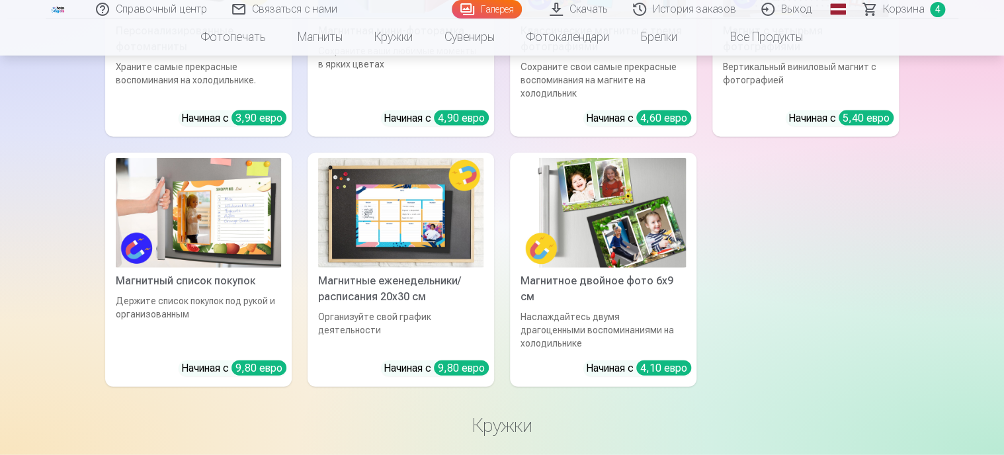
scroll to position [1521, 0]
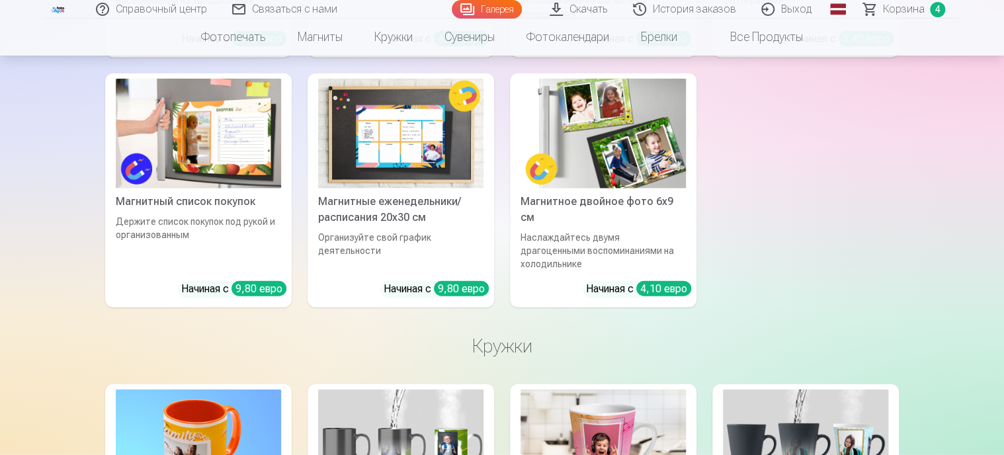
click at [216, 114] on img at bounding box center [198, 134] width 165 height 110
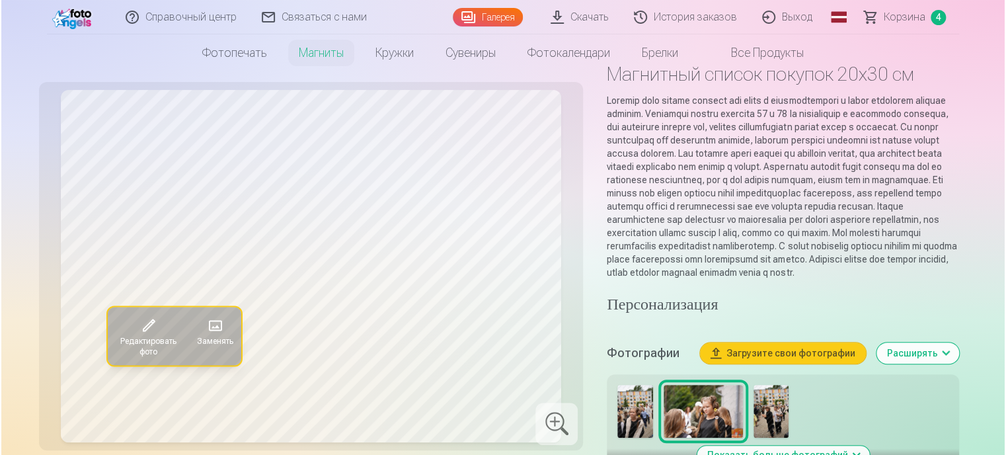
scroll to position [66, 0]
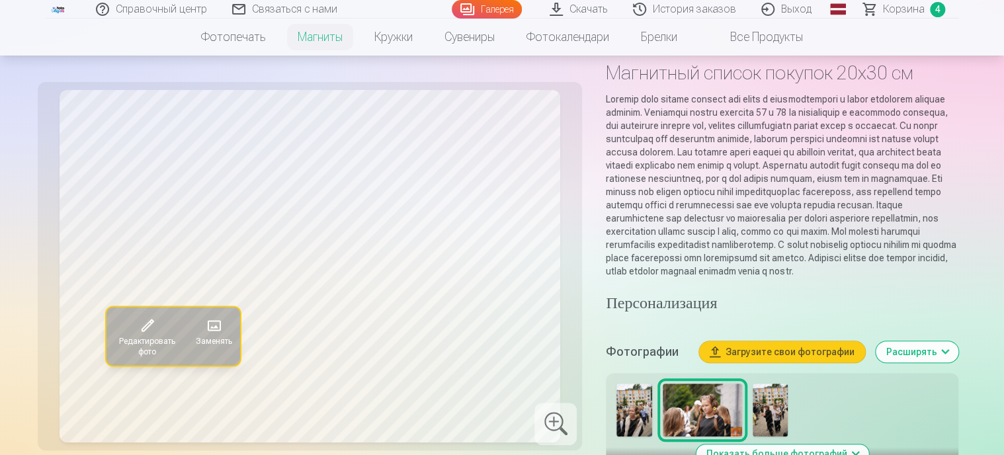
click at [152, 319] on span at bounding box center [147, 325] width 21 height 21
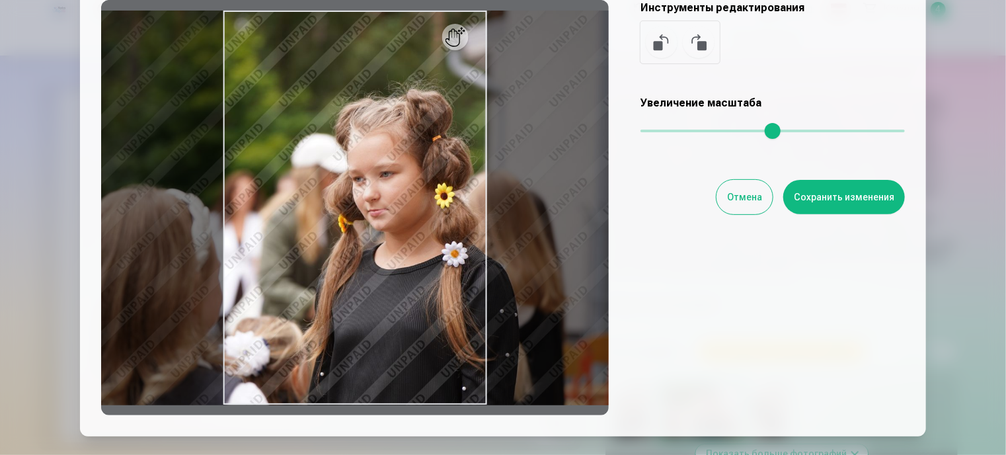
scroll to position [132, 0]
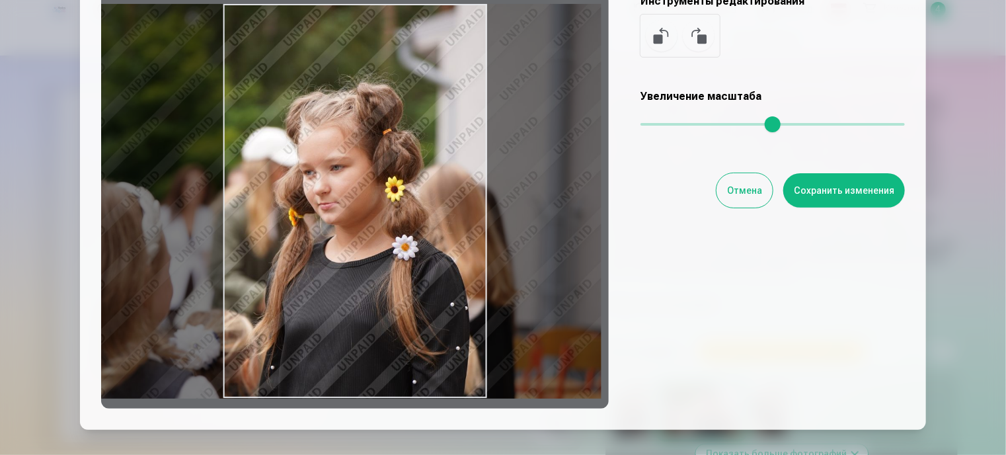
drag, startPoint x: 223, startPoint y: 194, endPoint x: 174, endPoint y: 176, distance: 52.7
click at [174, 176] on div at bounding box center [355, 200] width 508 height 415
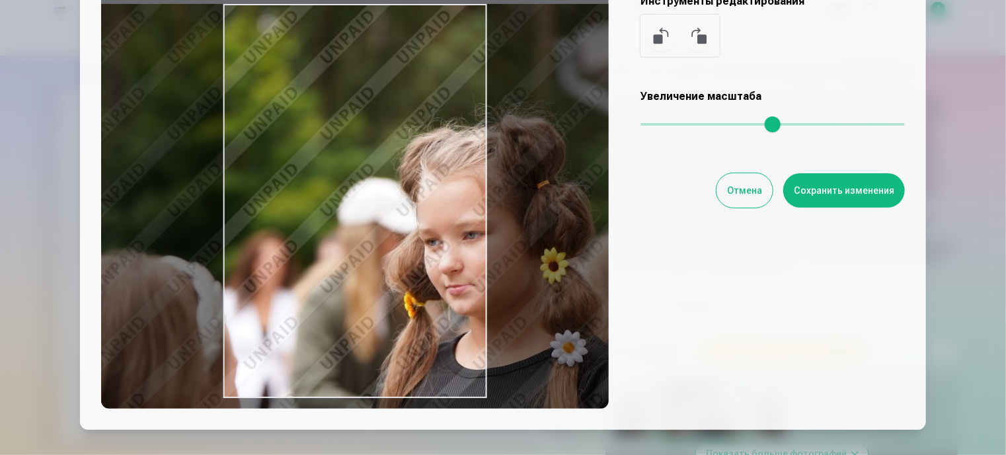
drag, startPoint x: 647, startPoint y: 121, endPoint x: 738, endPoint y: 126, distance: 90.7
type input "****"
click at [738, 126] on input "range" at bounding box center [773, 124] width 264 height 3
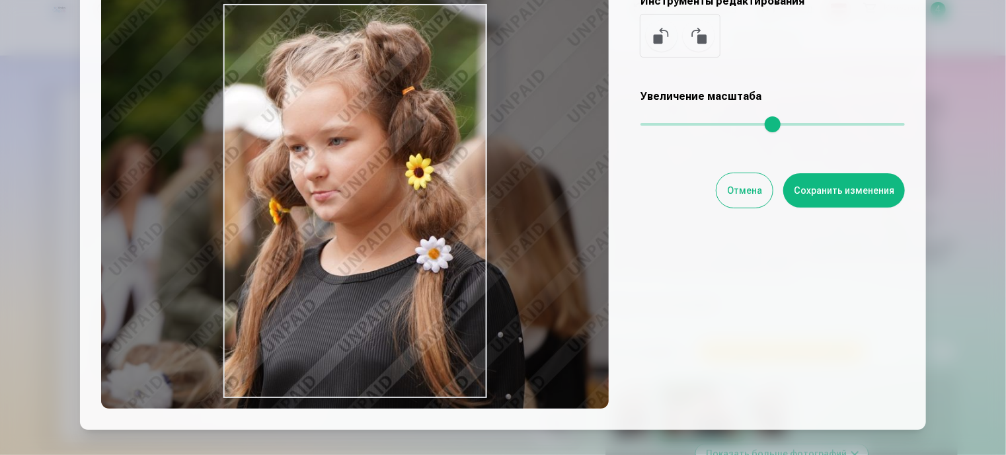
drag, startPoint x: 454, startPoint y: 213, endPoint x: 319, endPoint y: 119, distance: 164.3
click at [319, 119] on div at bounding box center [355, 200] width 508 height 415
click at [791, 193] on button "Сохранить изменения" at bounding box center [844, 190] width 122 height 34
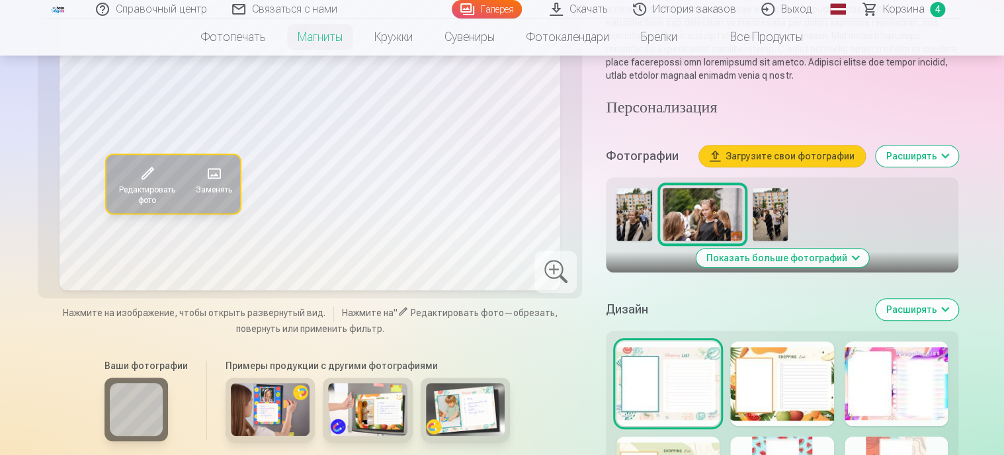
scroll to position [264, 0]
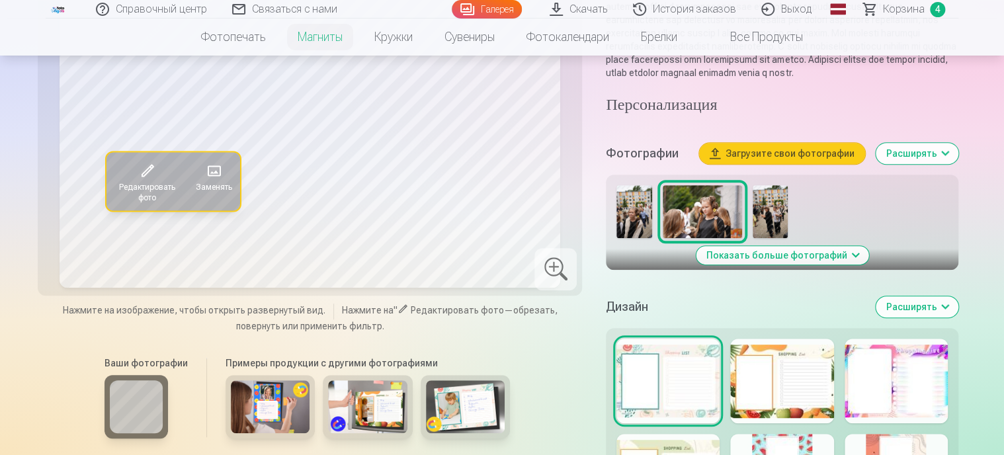
click at [758, 370] on div at bounding box center [781, 381] width 103 height 85
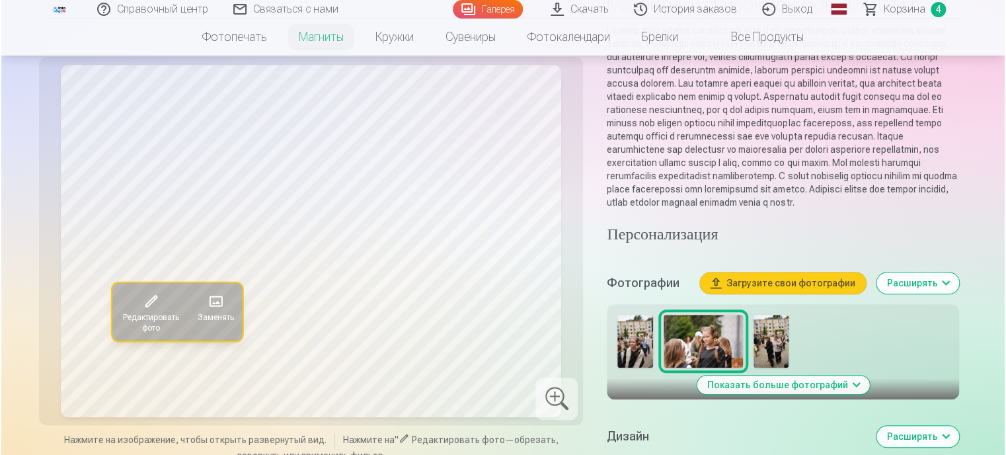
scroll to position [132, 0]
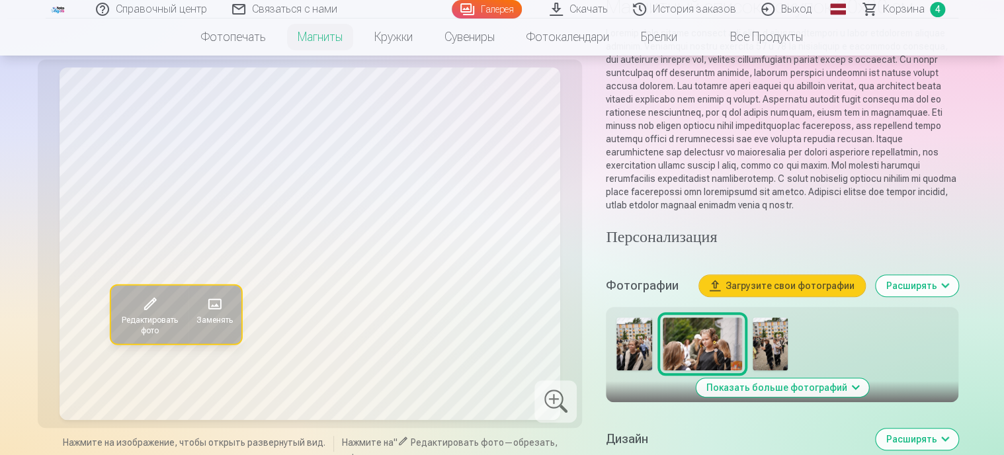
click at [153, 315] on span at bounding box center [149, 304] width 21 height 21
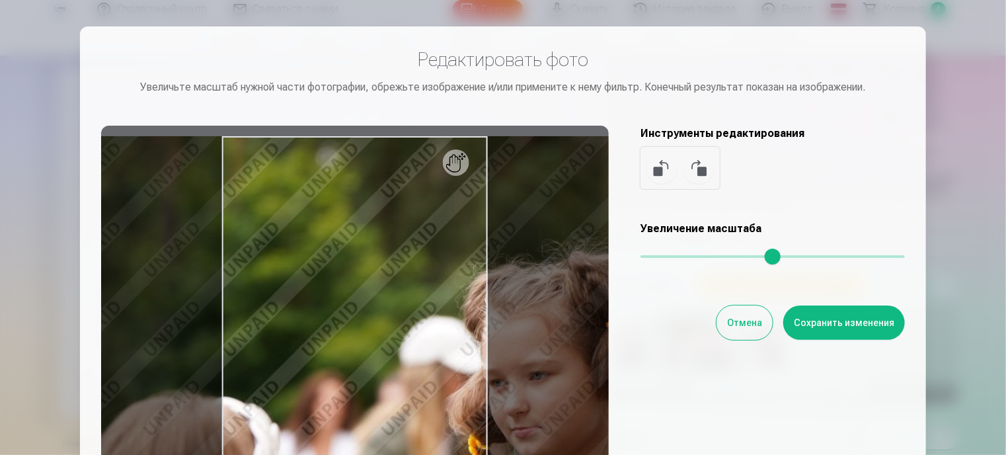
drag, startPoint x: 653, startPoint y: 259, endPoint x: 744, endPoint y: 262, distance: 91.3
click at [744, 258] on input "range" at bounding box center [773, 256] width 264 height 3
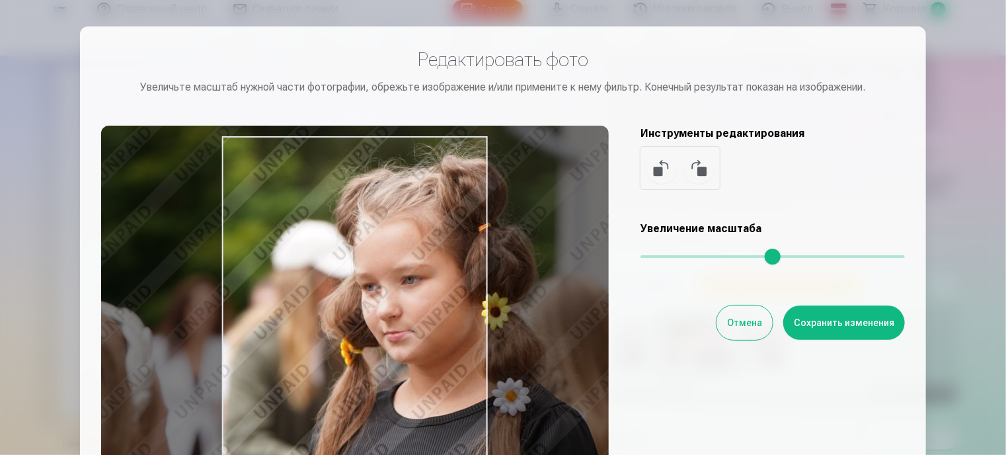
drag, startPoint x: 427, startPoint y: 327, endPoint x: 405, endPoint y: 278, distance: 53.8
click at [299, 229] on div at bounding box center [355, 333] width 508 height 415
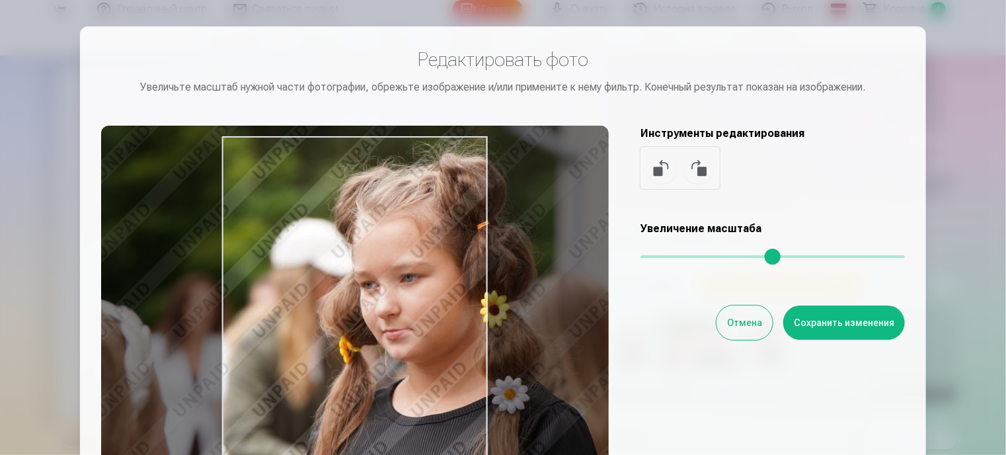
click at [483, 325] on div at bounding box center [355, 333] width 508 height 415
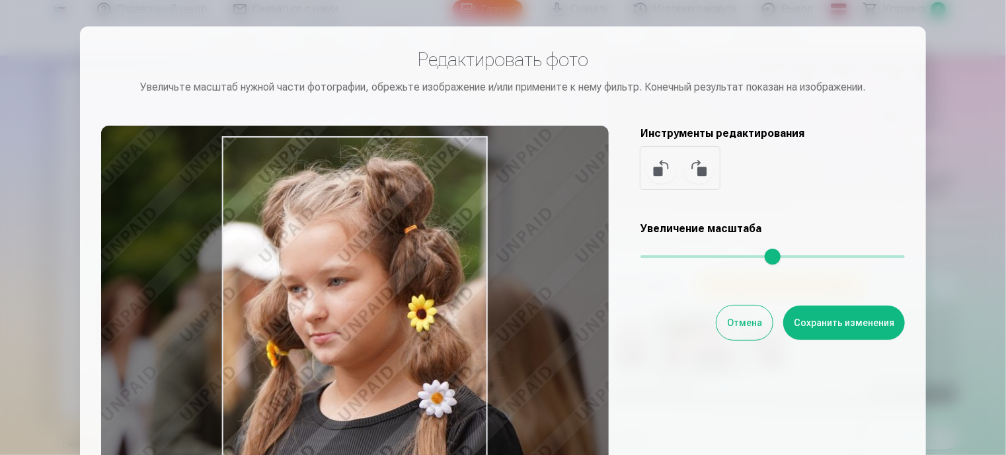
drag, startPoint x: 451, startPoint y: 310, endPoint x: 378, endPoint y: 314, distance: 72.8
click at [378, 314] on div at bounding box center [355, 333] width 508 height 415
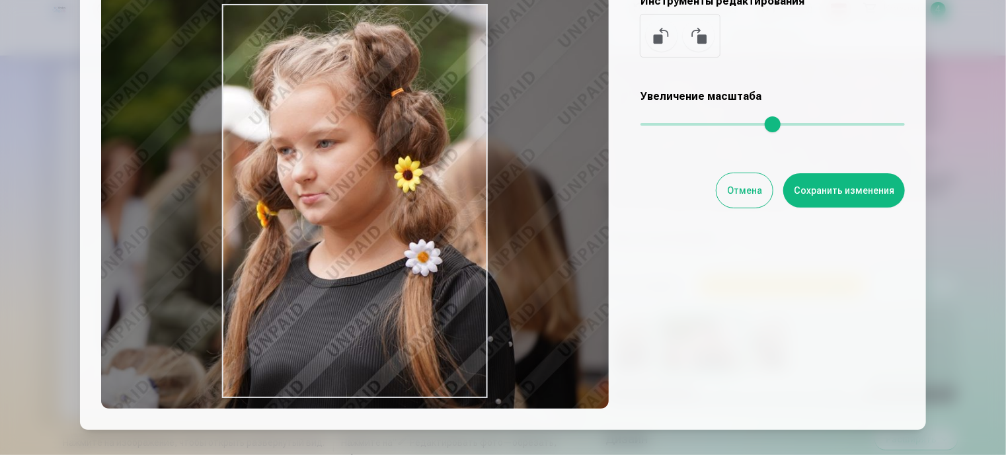
click at [737, 123] on input "range" at bounding box center [773, 124] width 264 height 3
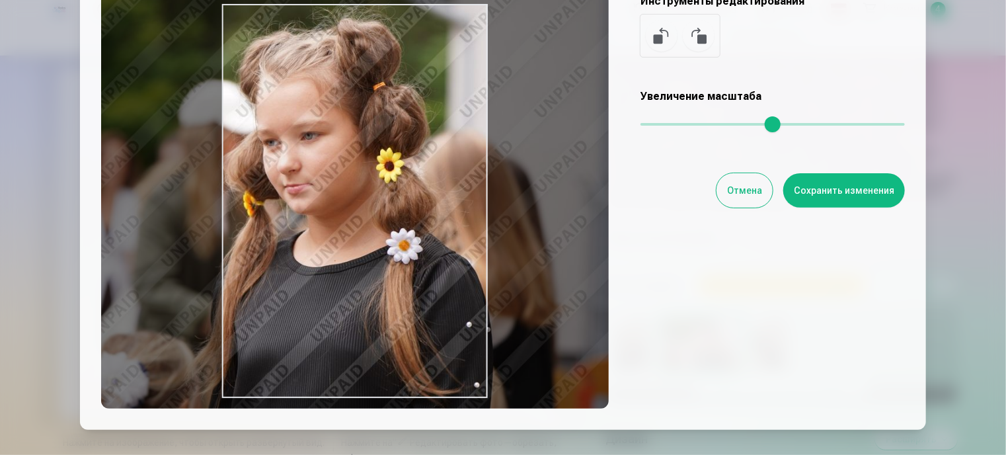
type input "****"
click at [726, 123] on input "range" at bounding box center [773, 124] width 264 height 3
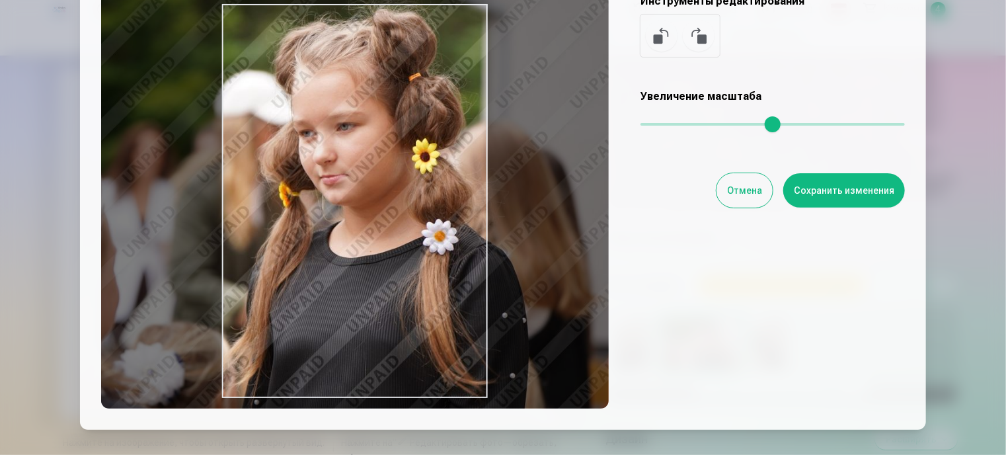
drag, startPoint x: 403, startPoint y: 217, endPoint x: 439, endPoint y: 208, distance: 36.9
click at [439, 208] on div at bounding box center [355, 200] width 508 height 415
click at [803, 185] on font "Сохранить изменения" at bounding box center [844, 190] width 100 height 11
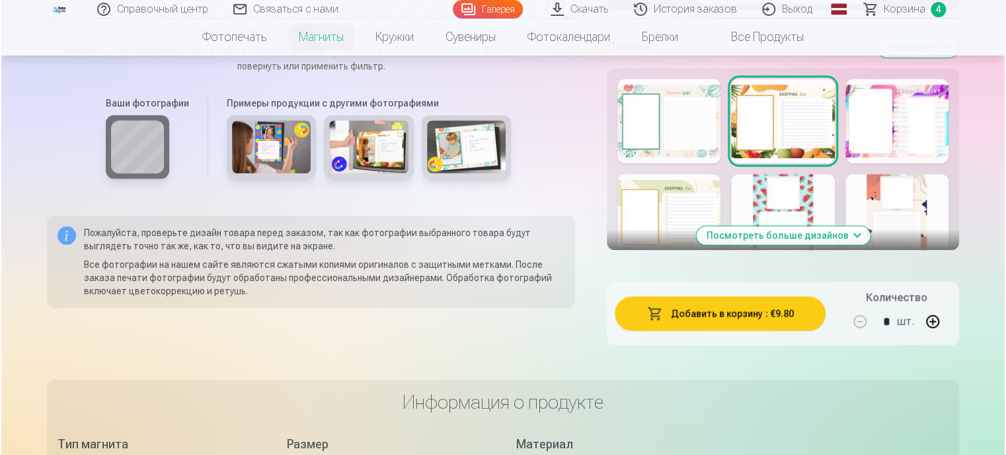
scroll to position [529, 0]
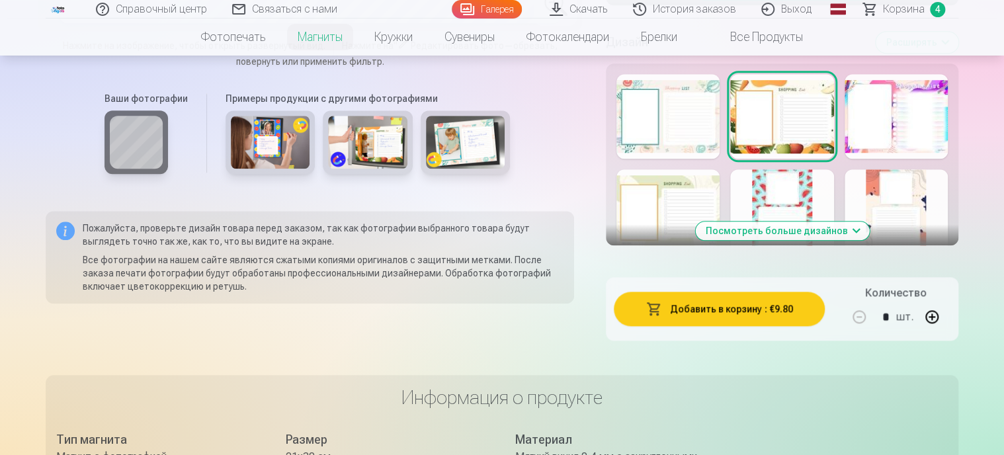
click at [685, 314] on font "Добавить в корзину" at bounding box center [716, 308] width 92 height 11
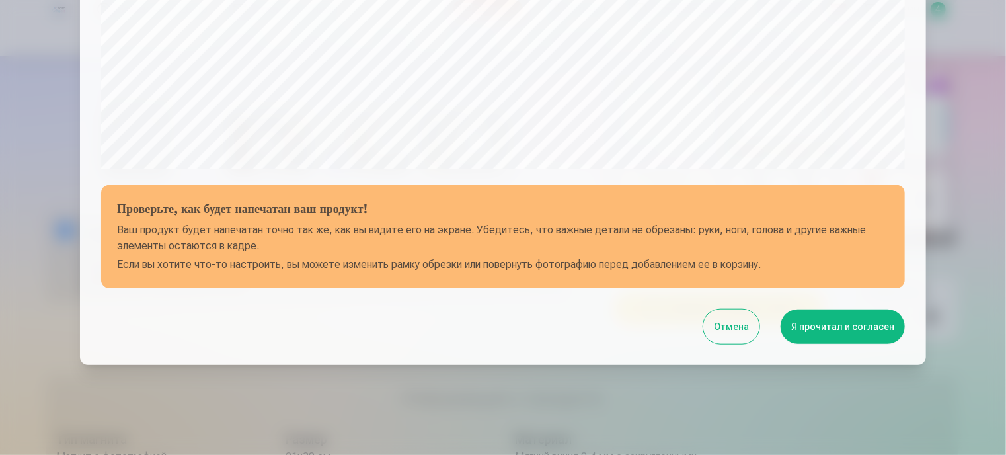
scroll to position [497, 0]
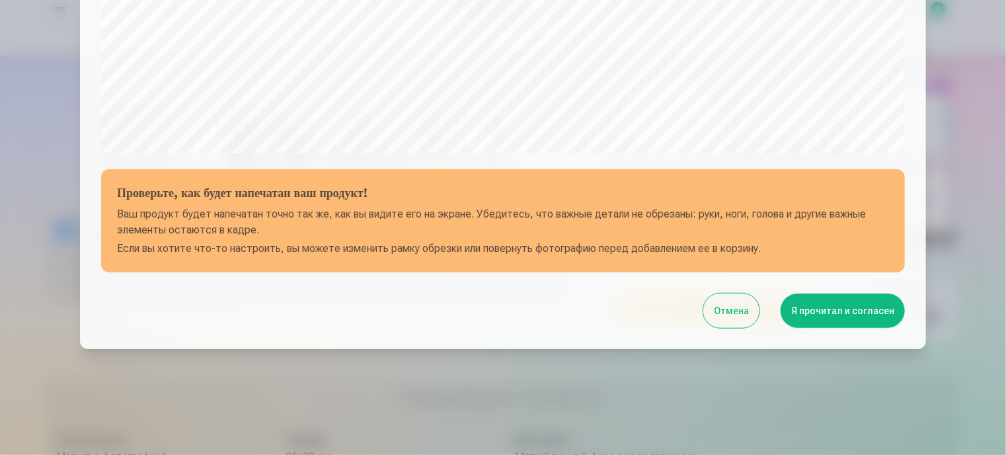
click at [860, 303] on button "Я прочитал и согласен" at bounding box center [843, 311] width 124 height 34
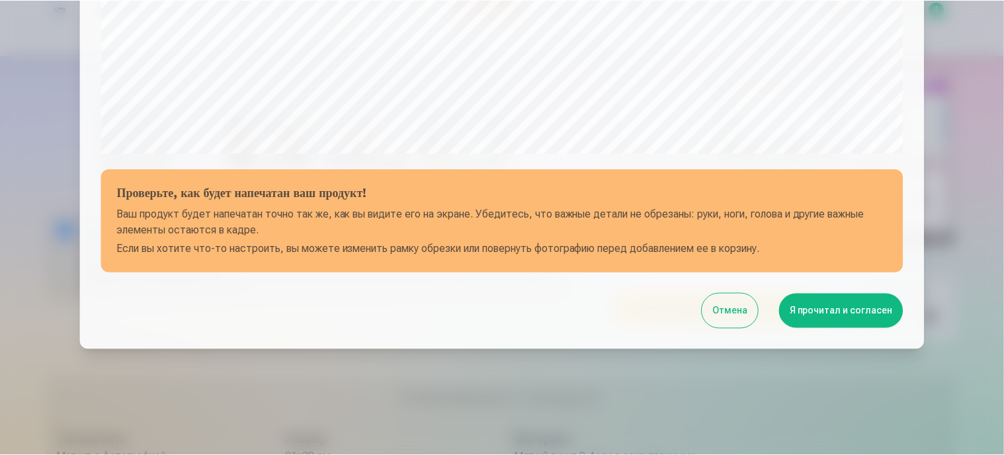
scroll to position [0, 0]
